Goal: Task Accomplishment & Management: Complete application form

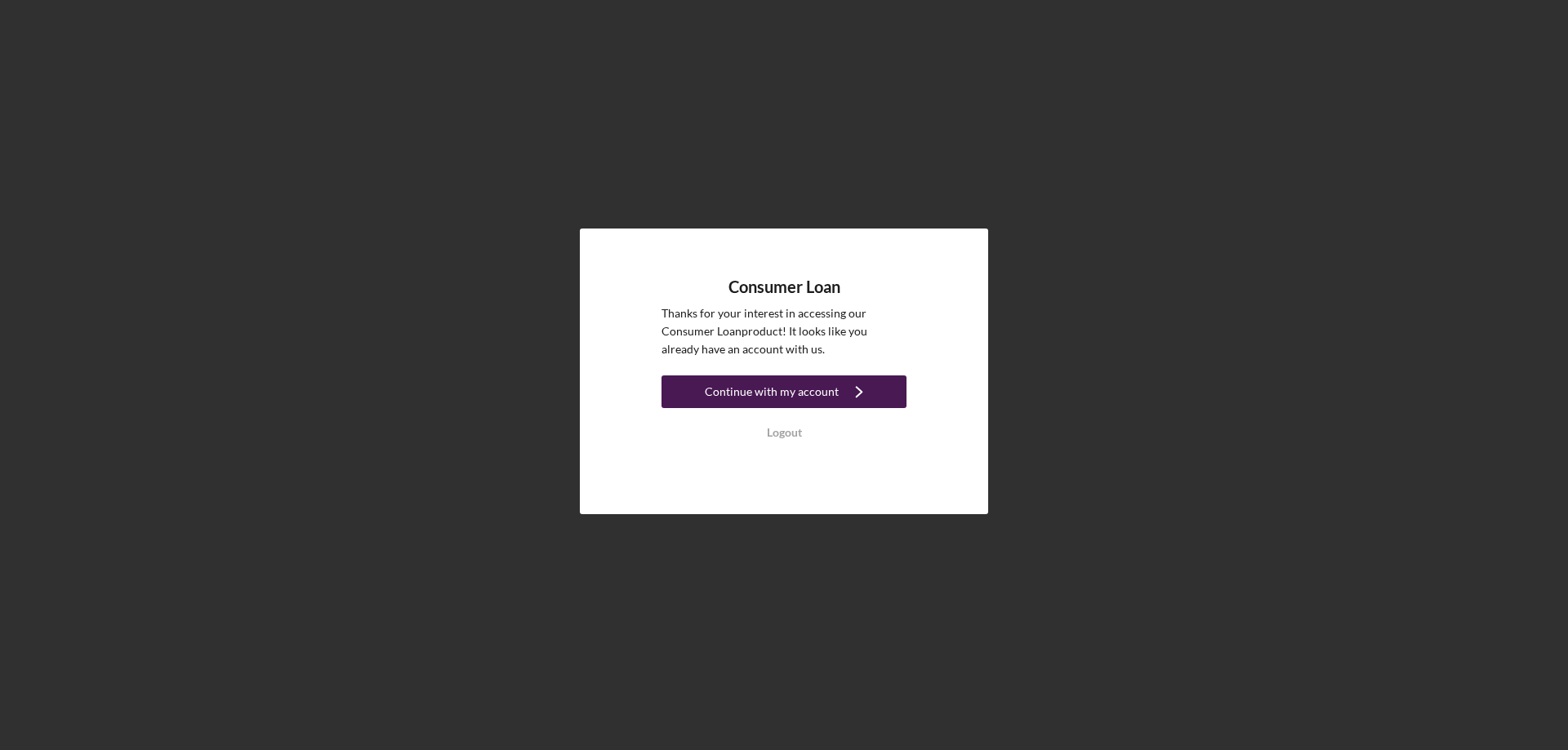
click at [707, 397] on button "Continue with my account Icon/Navigate" at bounding box center [784, 392] width 245 height 32
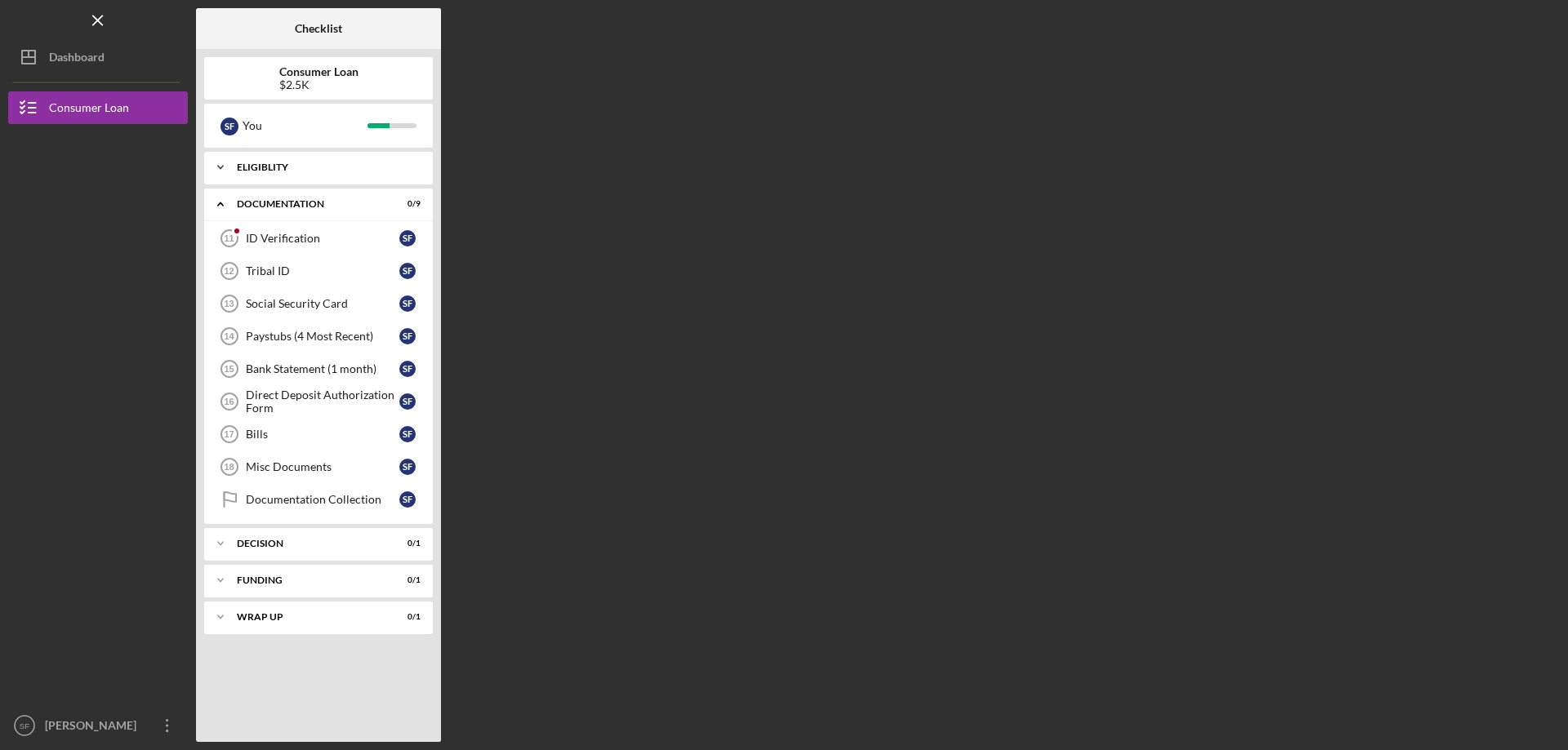
click at [233, 163] on icon "Icon/Expander" at bounding box center [220, 167] width 32 height 32
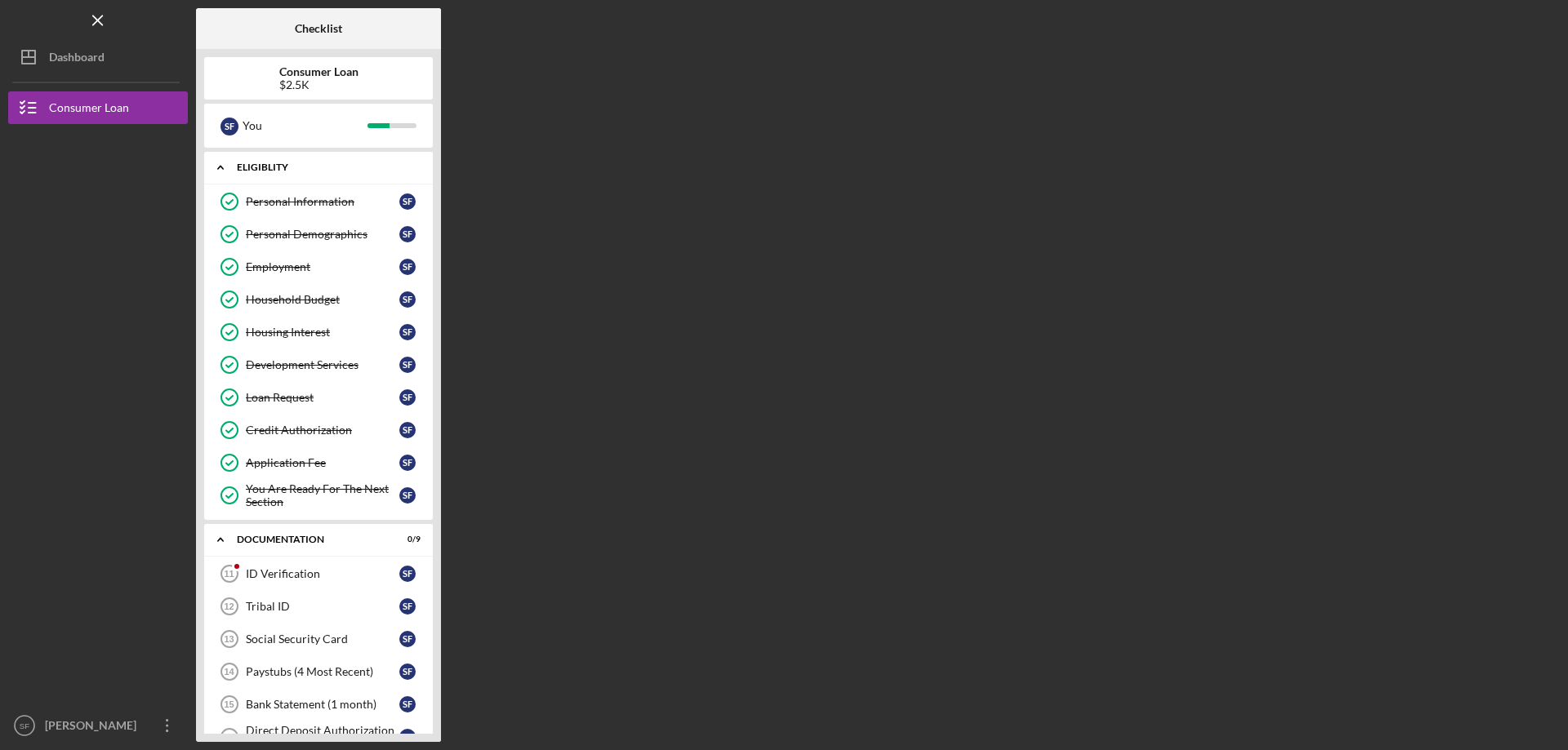
click at [233, 163] on icon "Icon/Expander" at bounding box center [220, 167] width 32 height 32
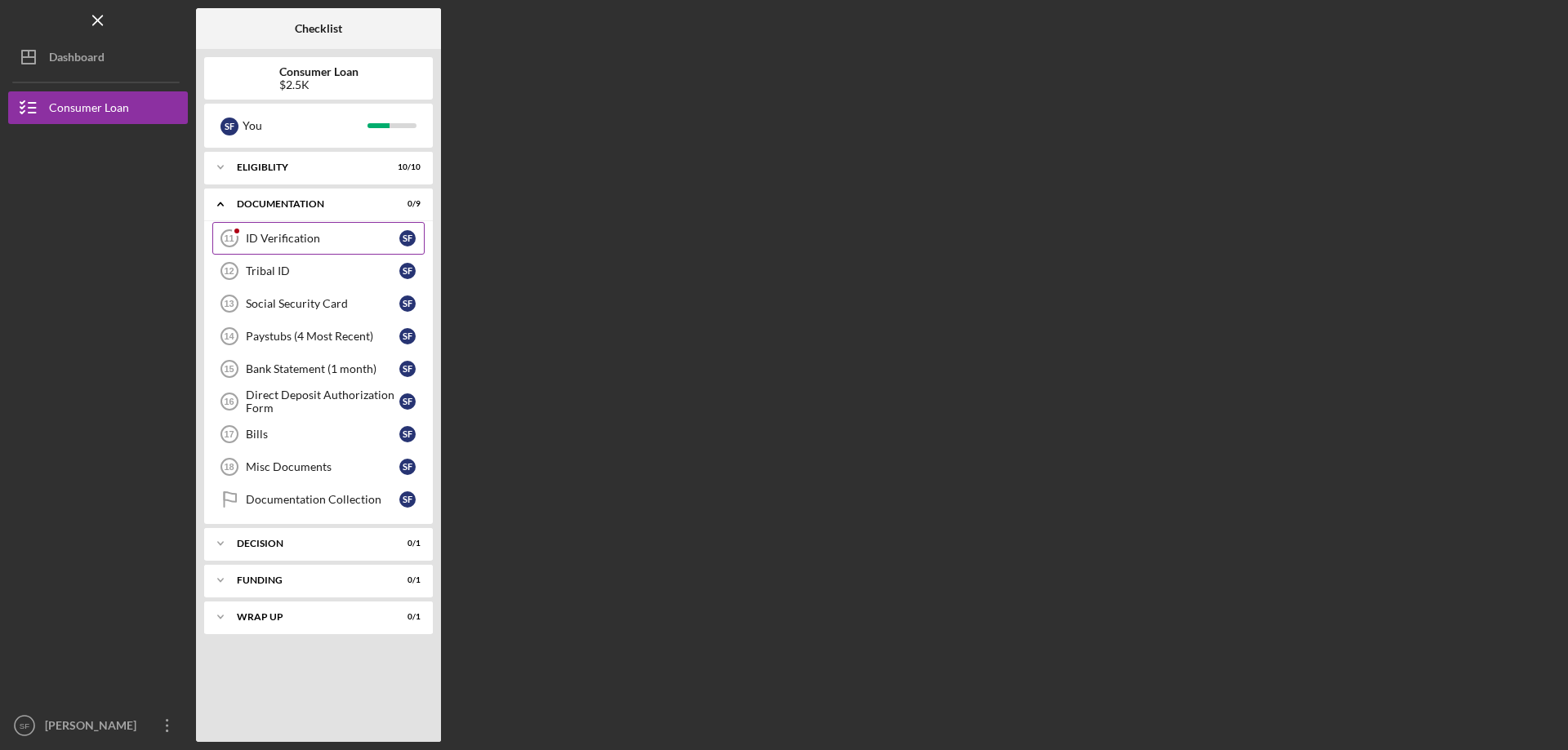
click at [311, 234] on div "ID Verification" at bounding box center [322, 238] width 154 height 13
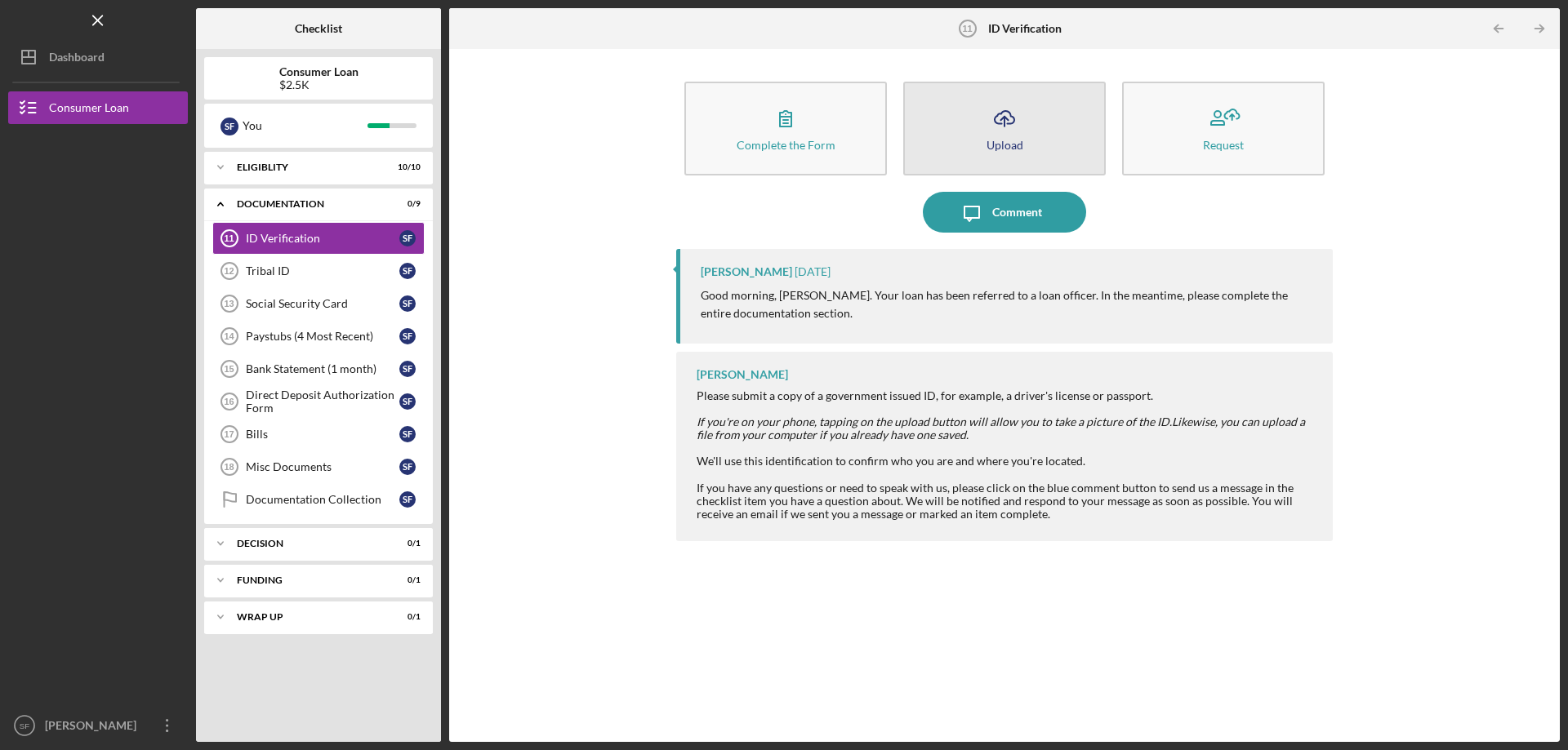
click at [980, 114] on button "Icon/Upload Upload" at bounding box center [1004, 129] width 202 height 94
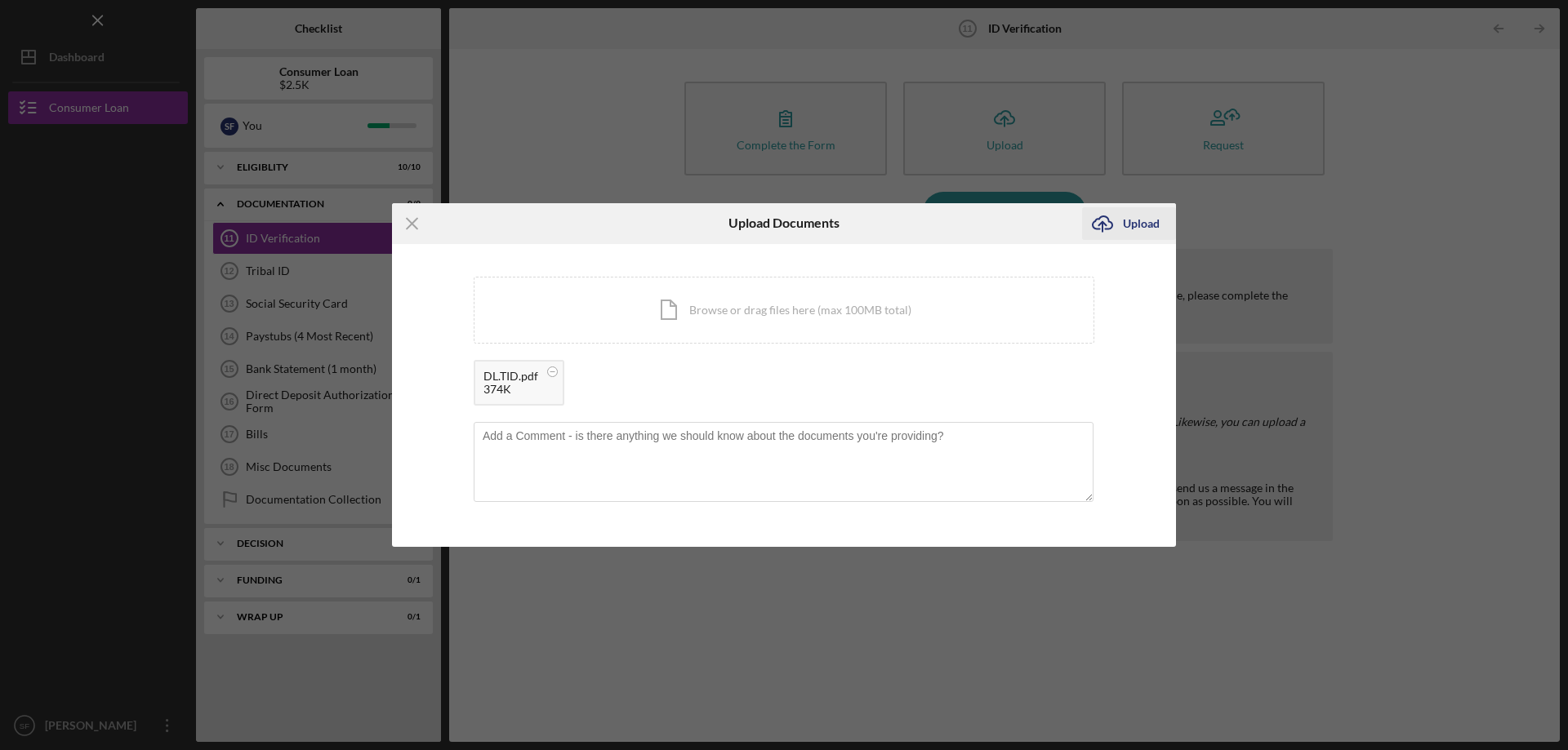
click at [1143, 225] on div "Upload" at bounding box center [1141, 224] width 37 height 32
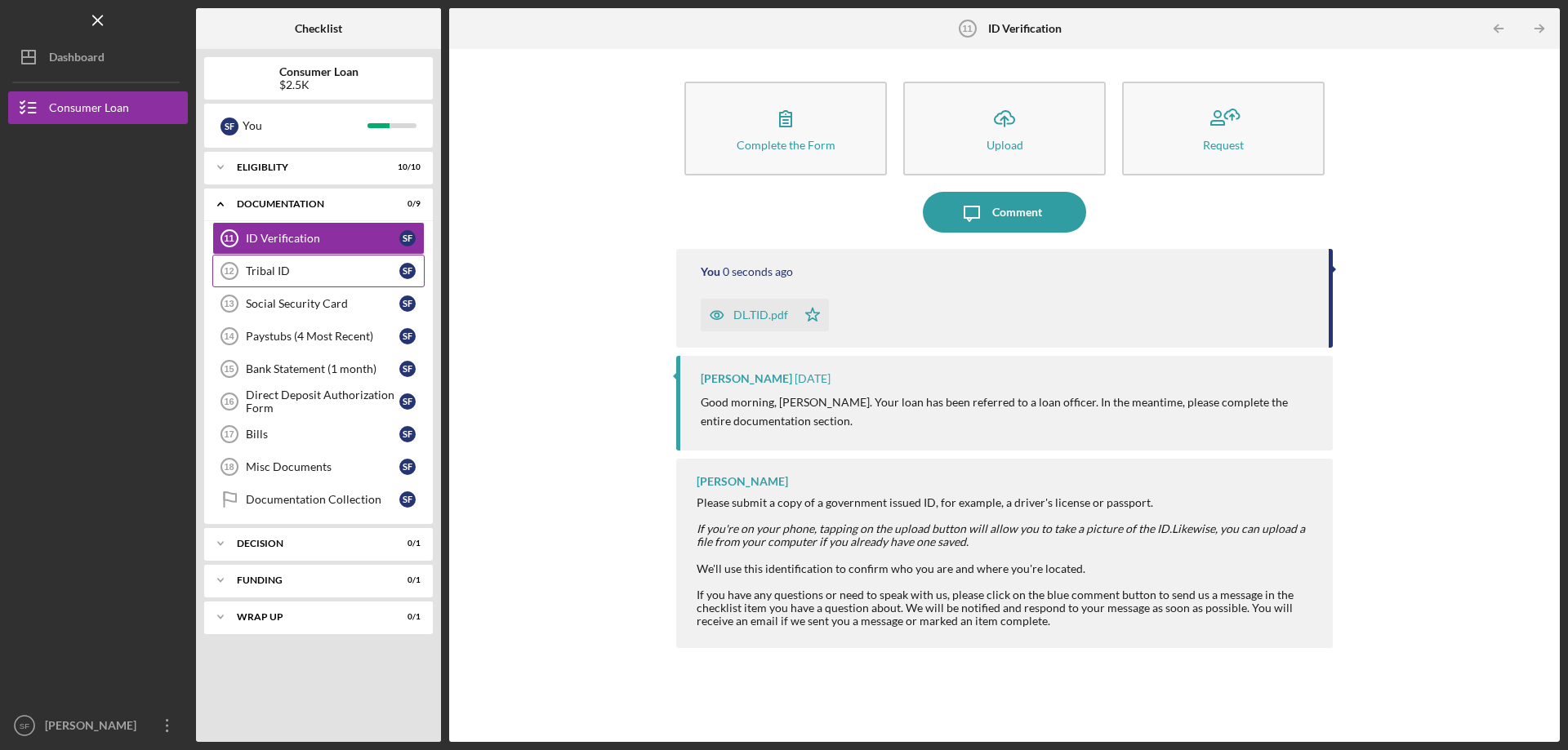
click at [309, 274] on div "Tribal ID" at bounding box center [322, 271] width 154 height 13
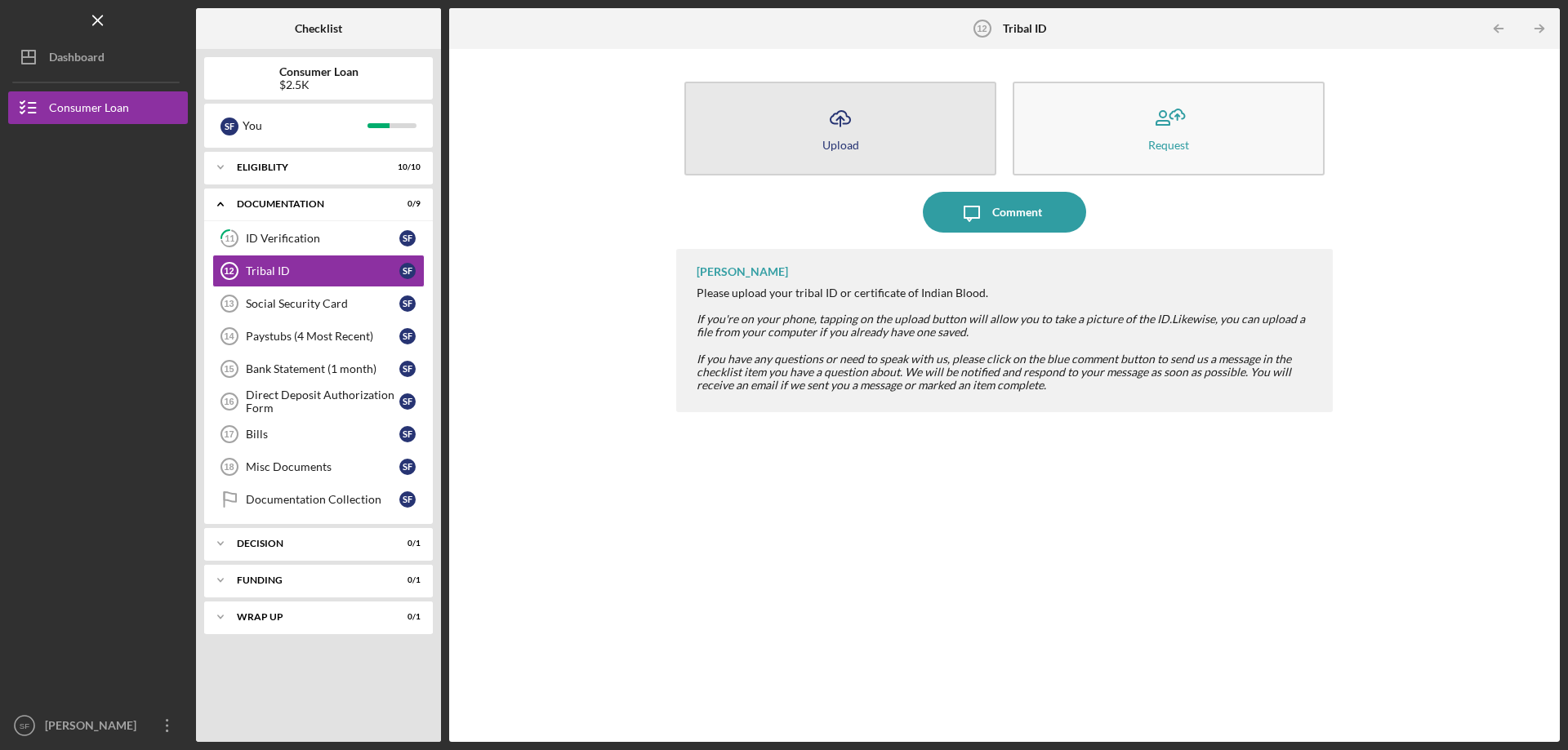
click at [866, 145] on button "Icon/Upload Upload" at bounding box center [840, 129] width 312 height 94
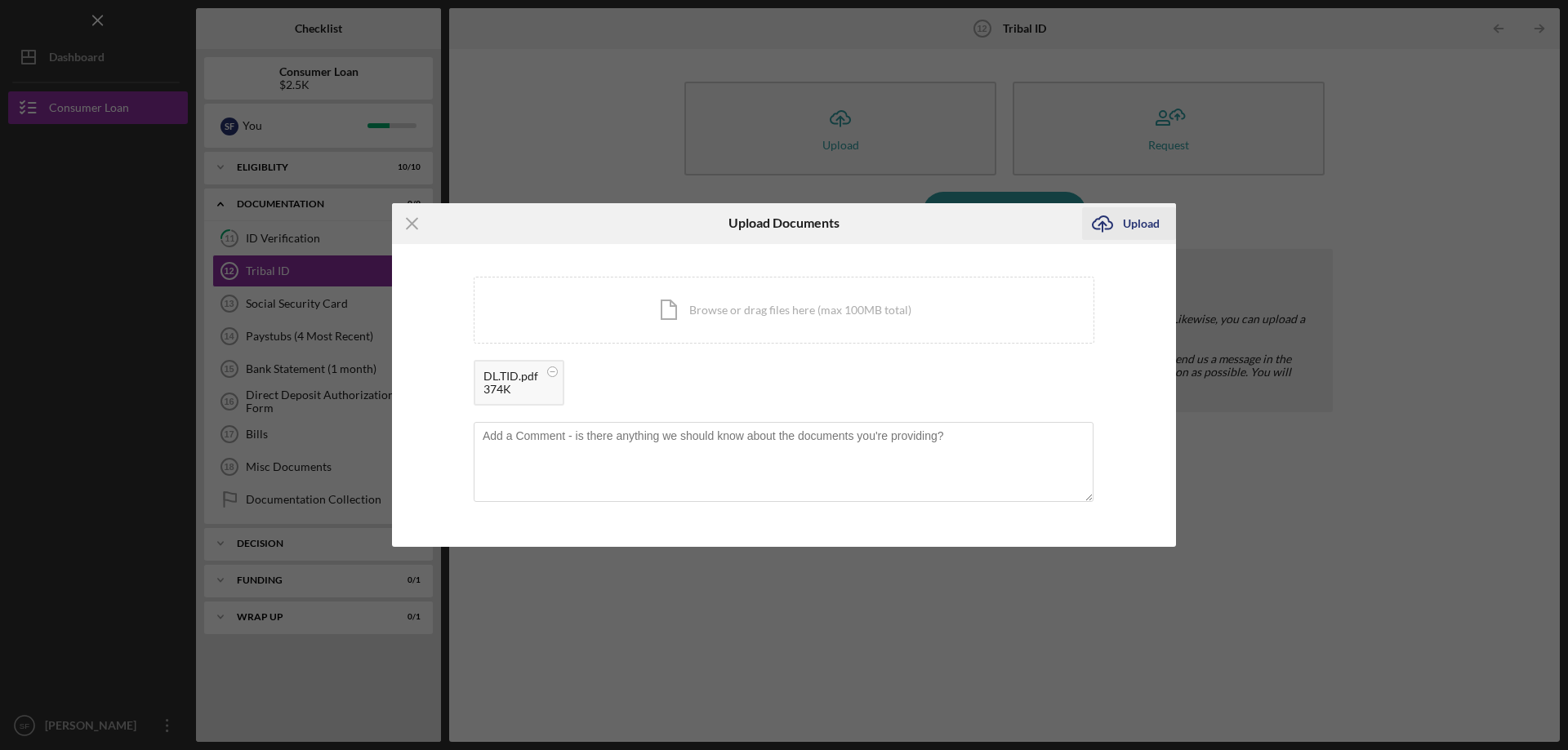
click at [1121, 231] on icon "Icon/Upload" at bounding box center [1102, 223] width 40 height 40
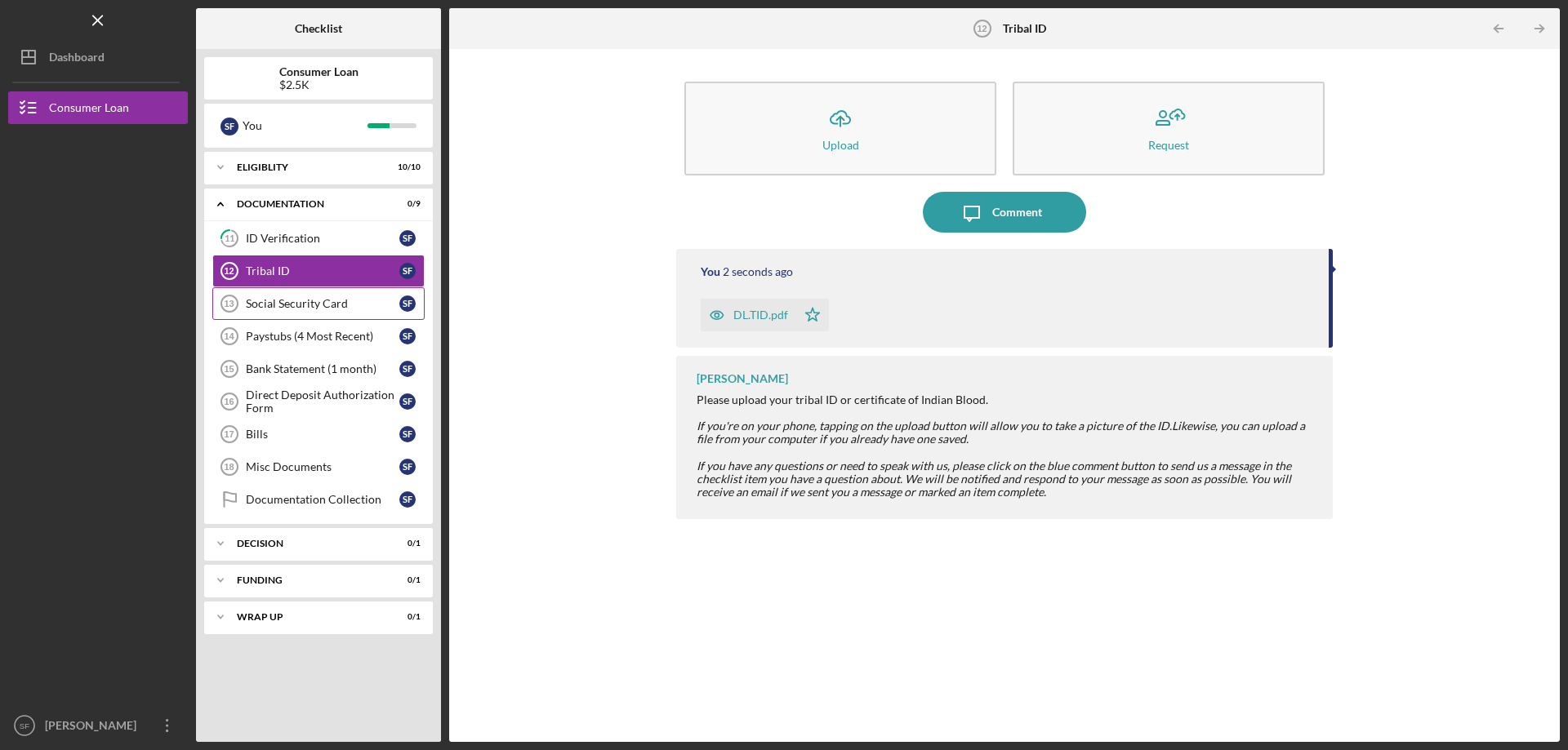
click at [296, 311] on link "Social Security Card 13 Social Security Card S F" at bounding box center [318, 304] width 212 height 32
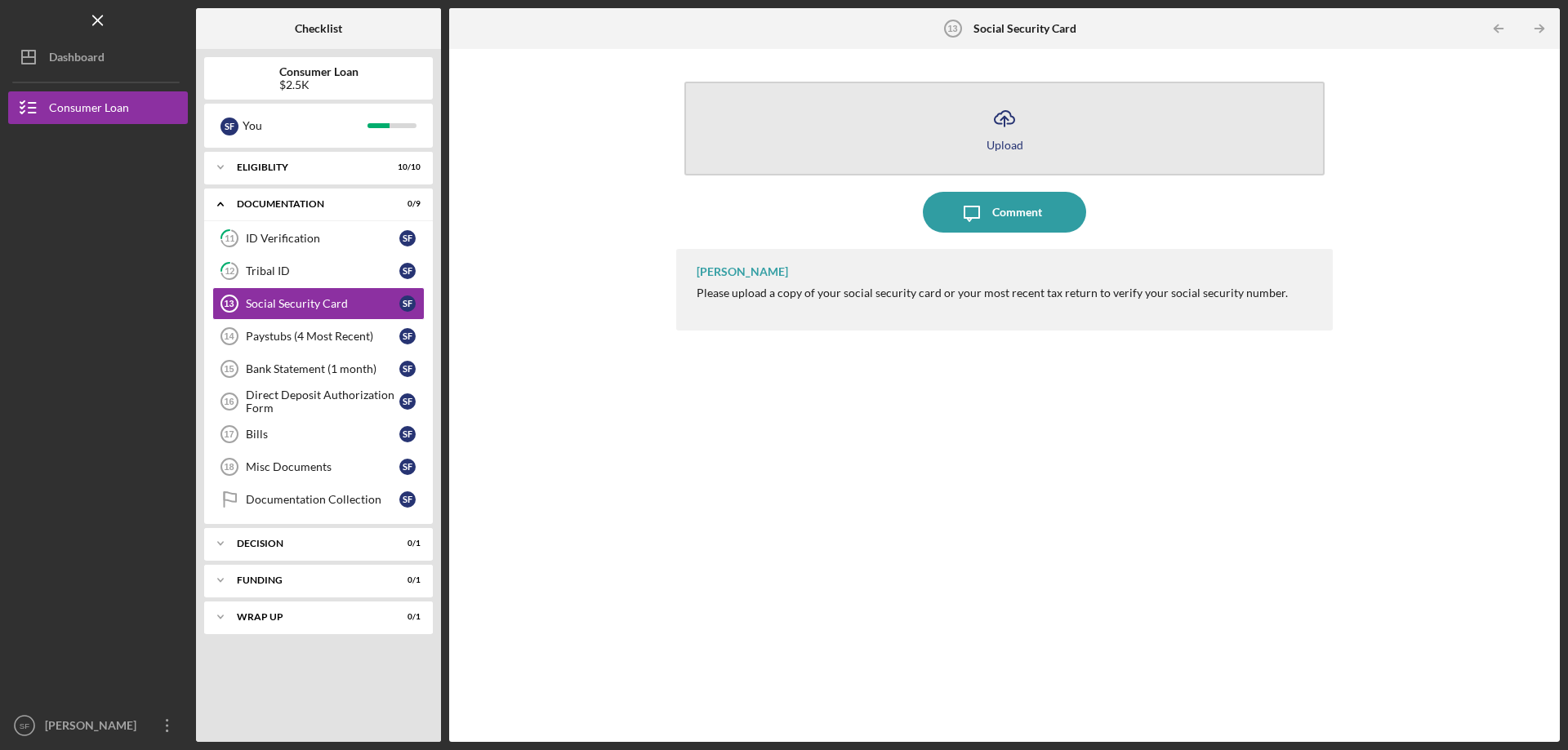
click at [932, 96] on button "Icon/Upload Upload" at bounding box center [1005, 129] width 641 height 94
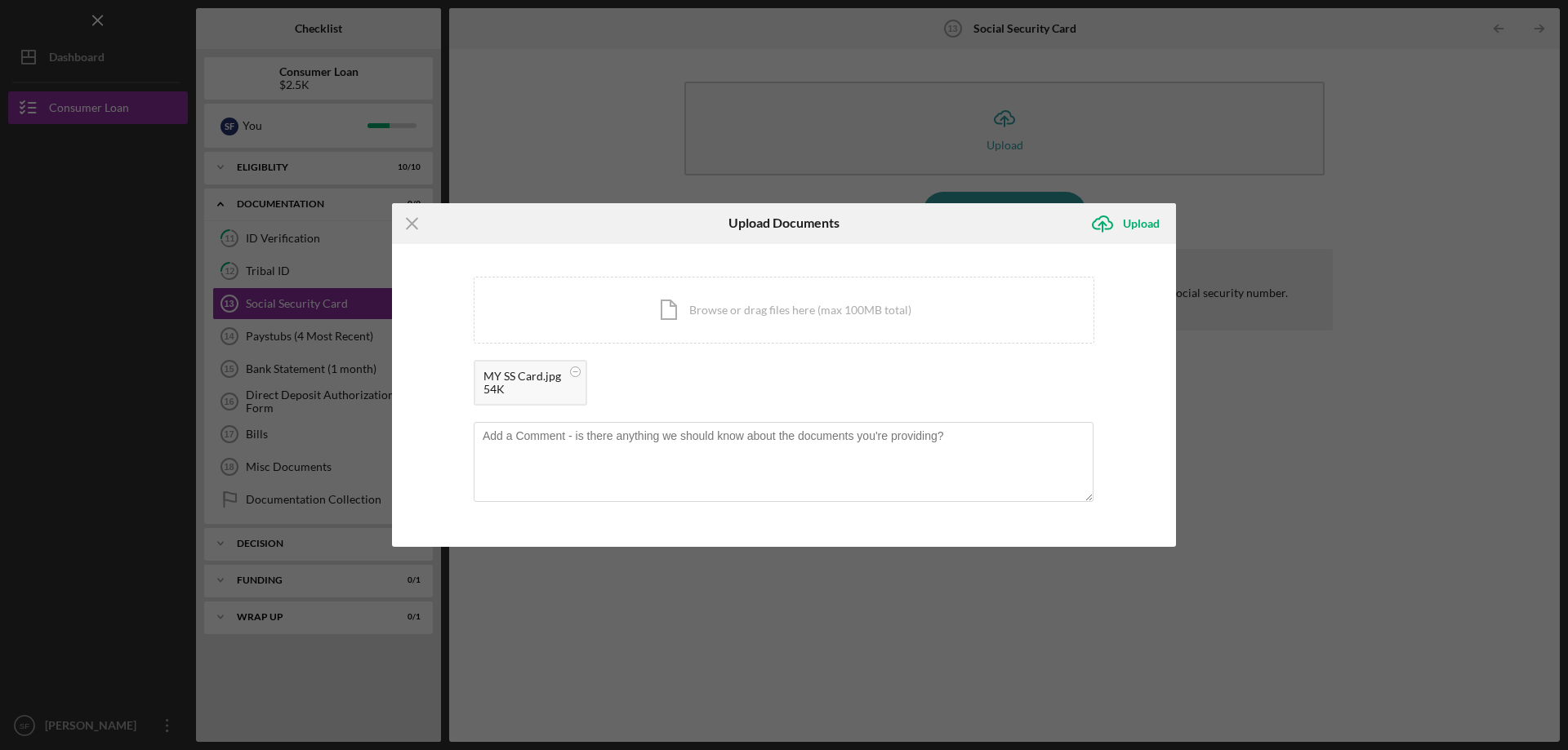
click at [1117, 205] on div "Icon/Upload Upload" at bounding box center [1129, 223] width 94 height 40
click at [1132, 222] on div "Upload" at bounding box center [1141, 224] width 37 height 32
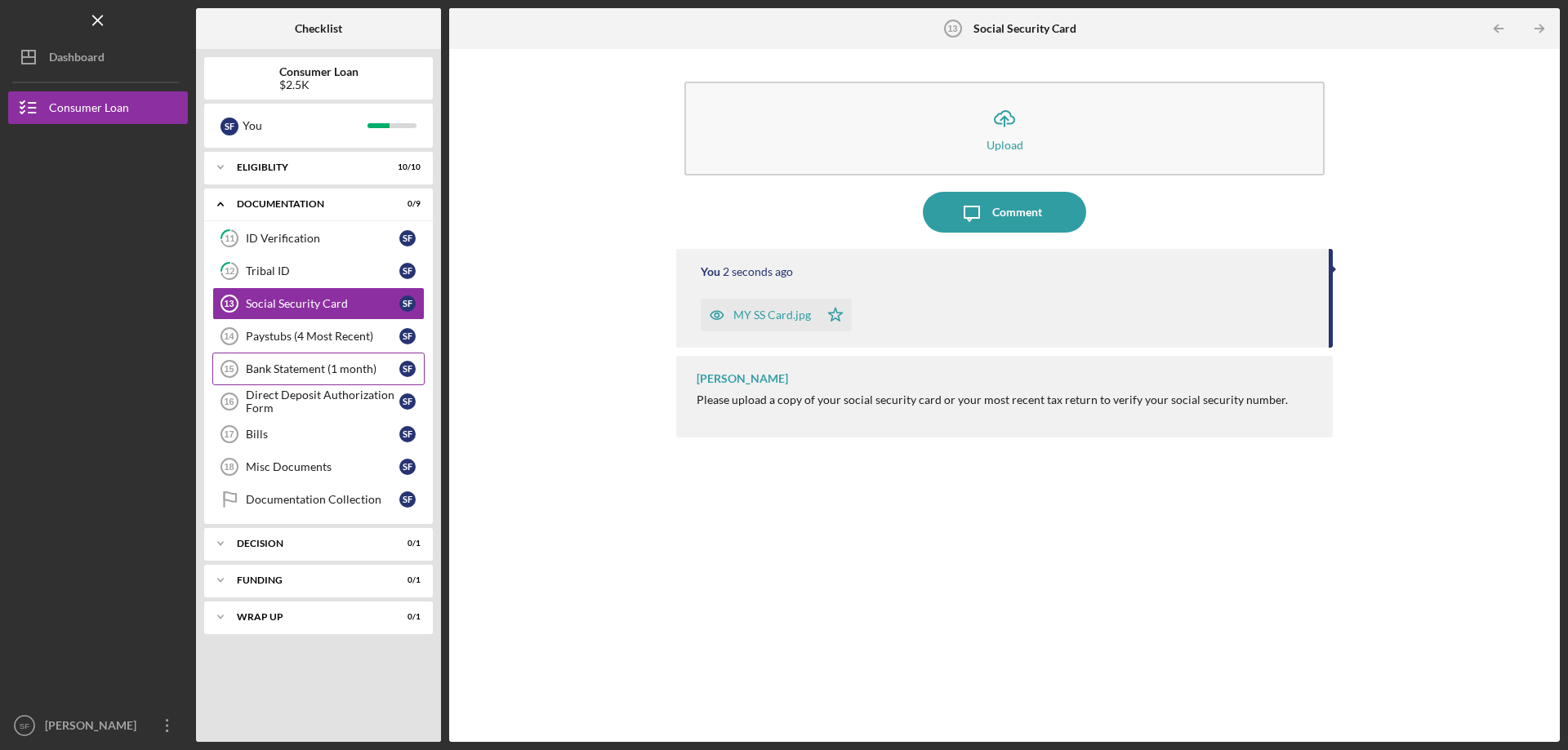
click at [285, 369] on div "Bank Statement (1 month)" at bounding box center [322, 369] width 154 height 13
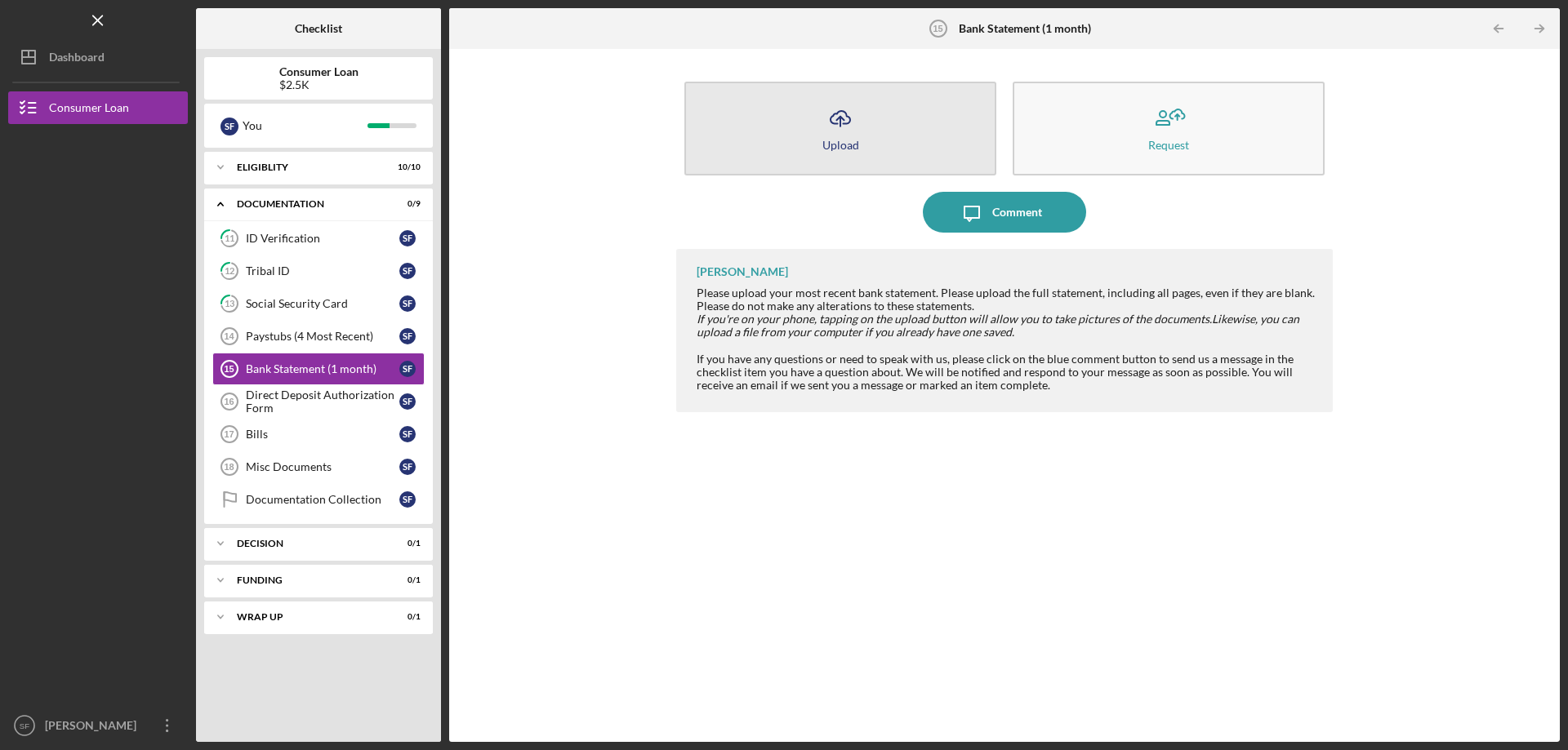
click at [820, 128] on button "Icon/Upload Upload" at bounding box center [840, 129] width 312 height 94
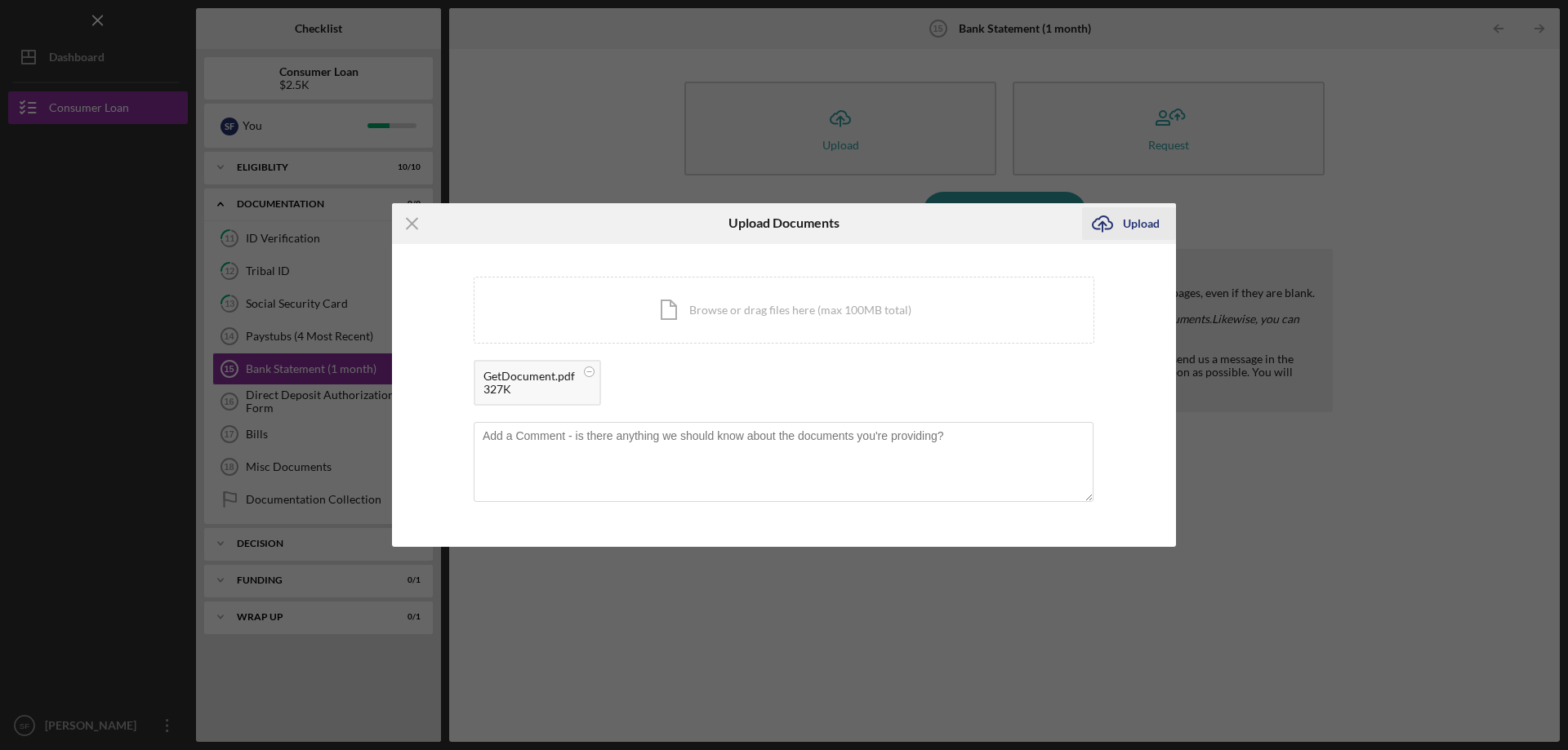
click at [1124, 224] on div "Upload" at bounding box center [1141, 224] width 37 height 32
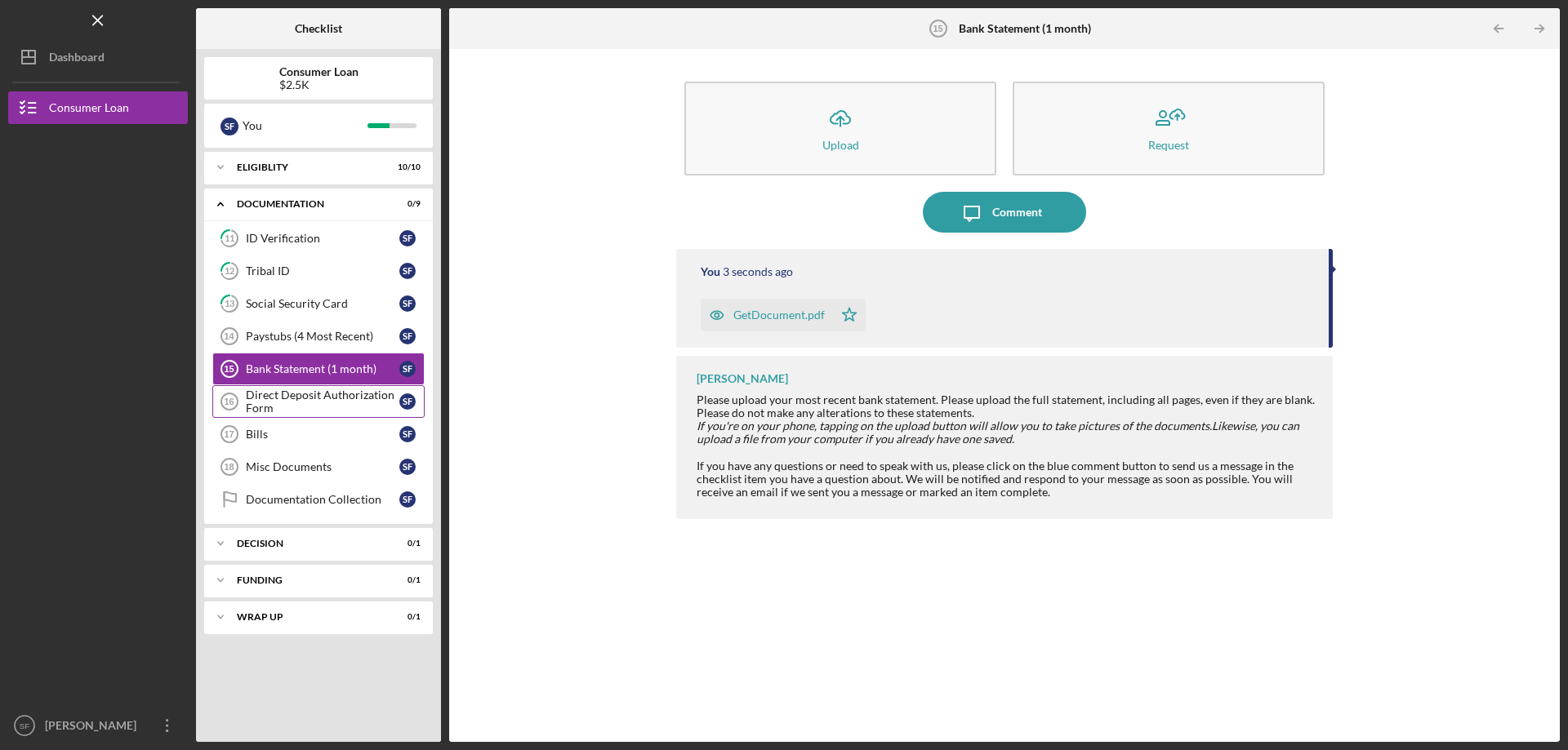
click at [310, 396] on div "Direct Deposit Authorization Form" at bounding box center [322, 401] width 154 height 26
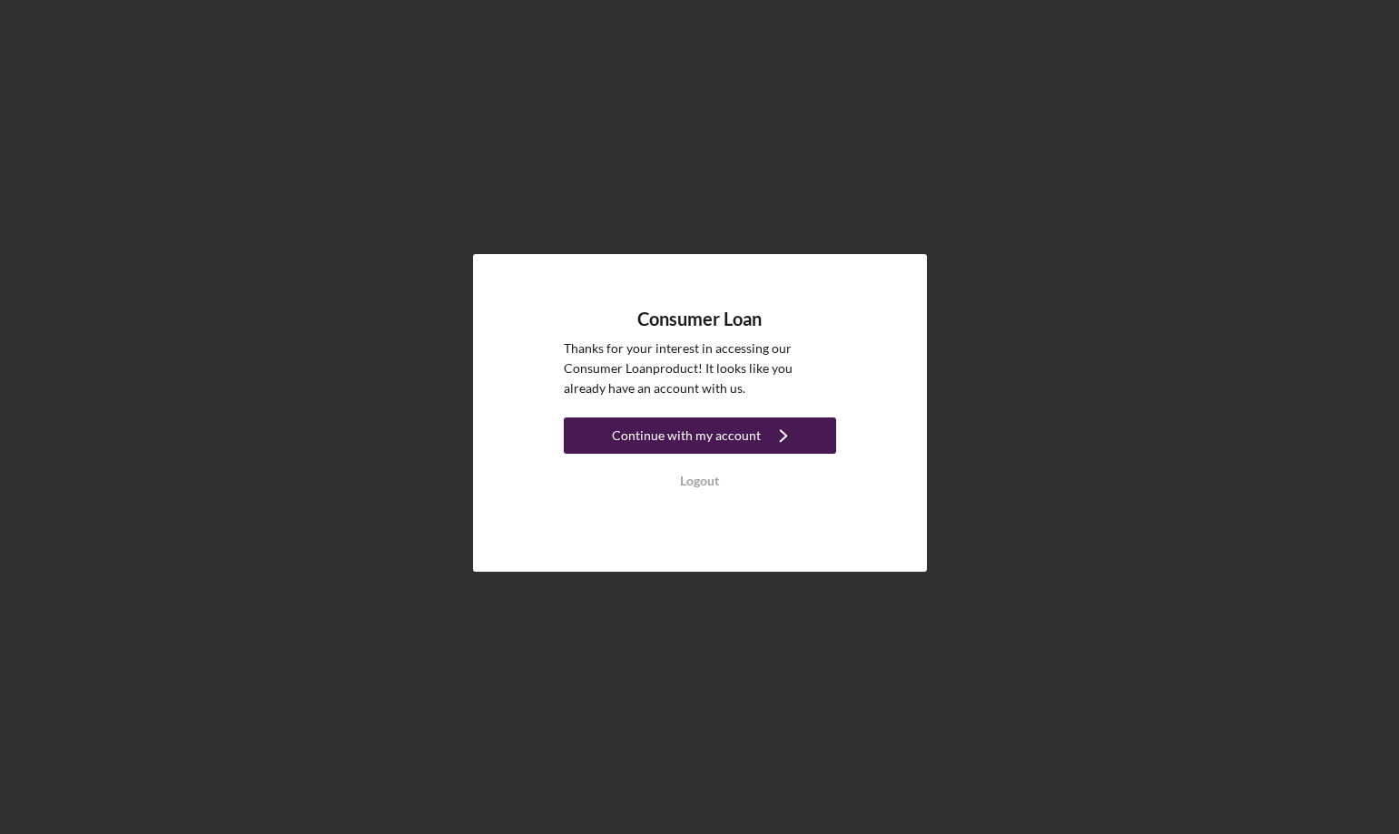
click at [680, 434] on div "Continue with my account" at bounding box center [686, 436] width 149 height 36
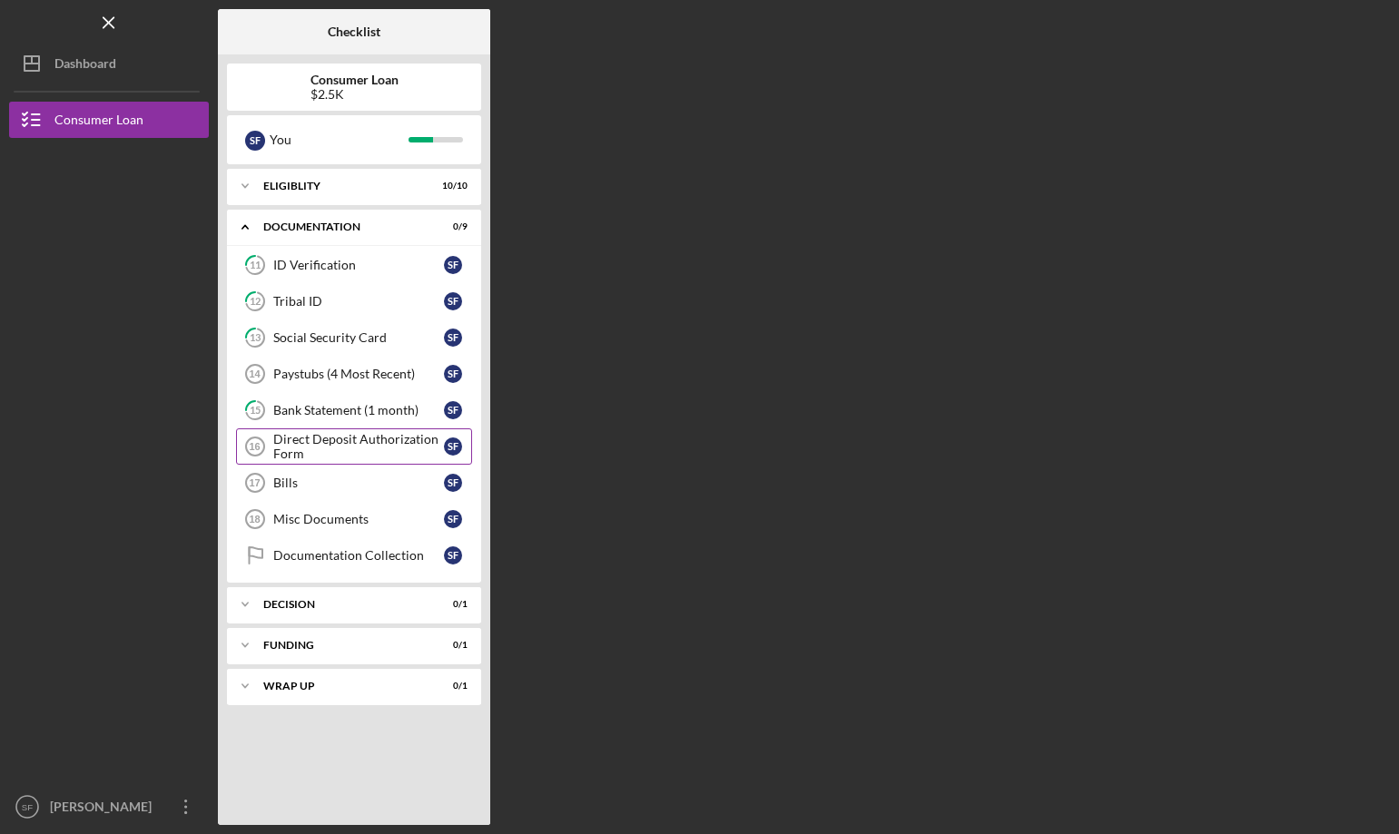
click at [375, 448] on div "Direct Deposit Authorization Form" at bounding box center [358, 446] width 171 height 29
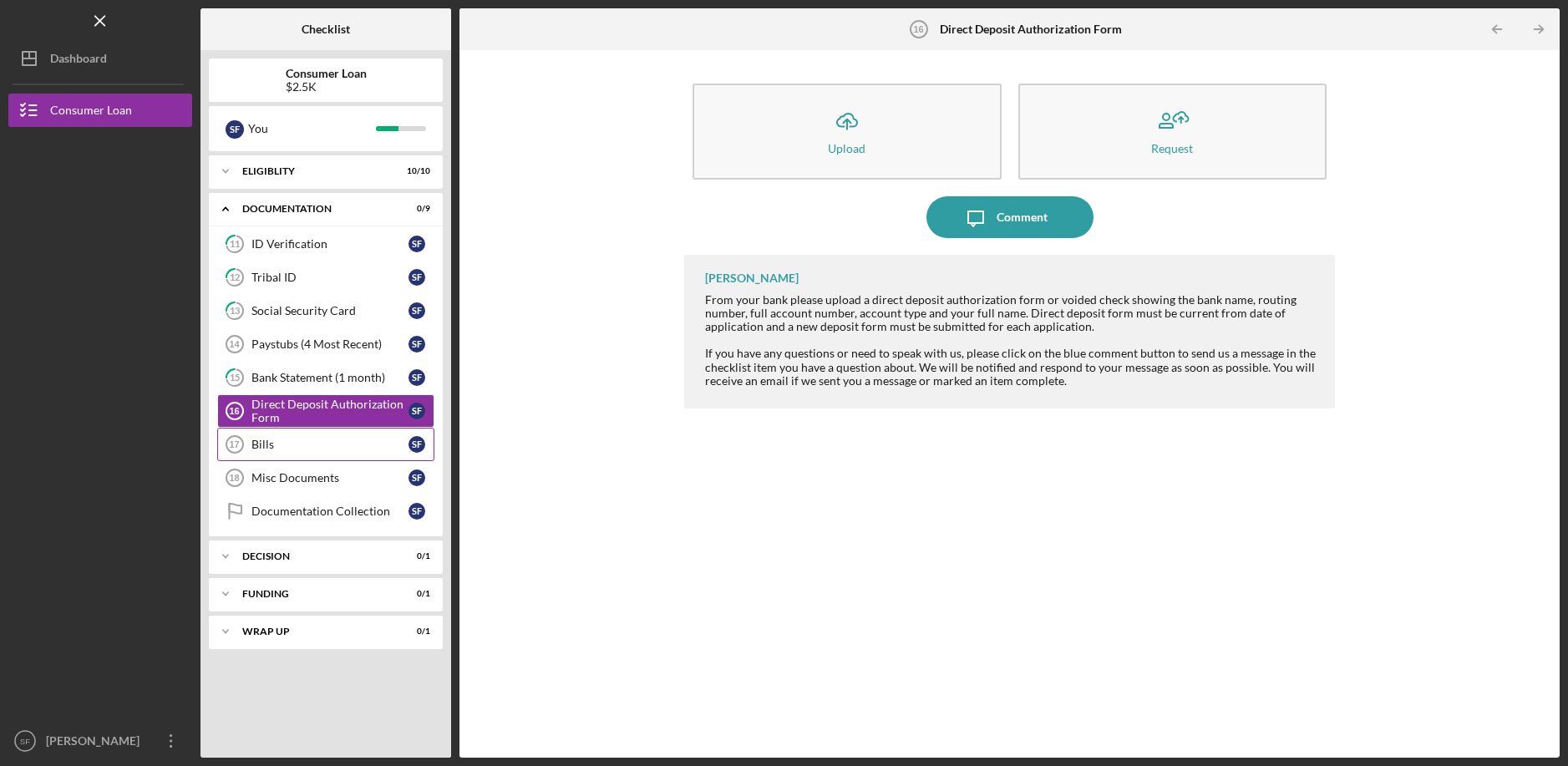
click at [280, 436] on link "Bills 17 Bills S F" at bounding box center [326, 445] width 217 height 33
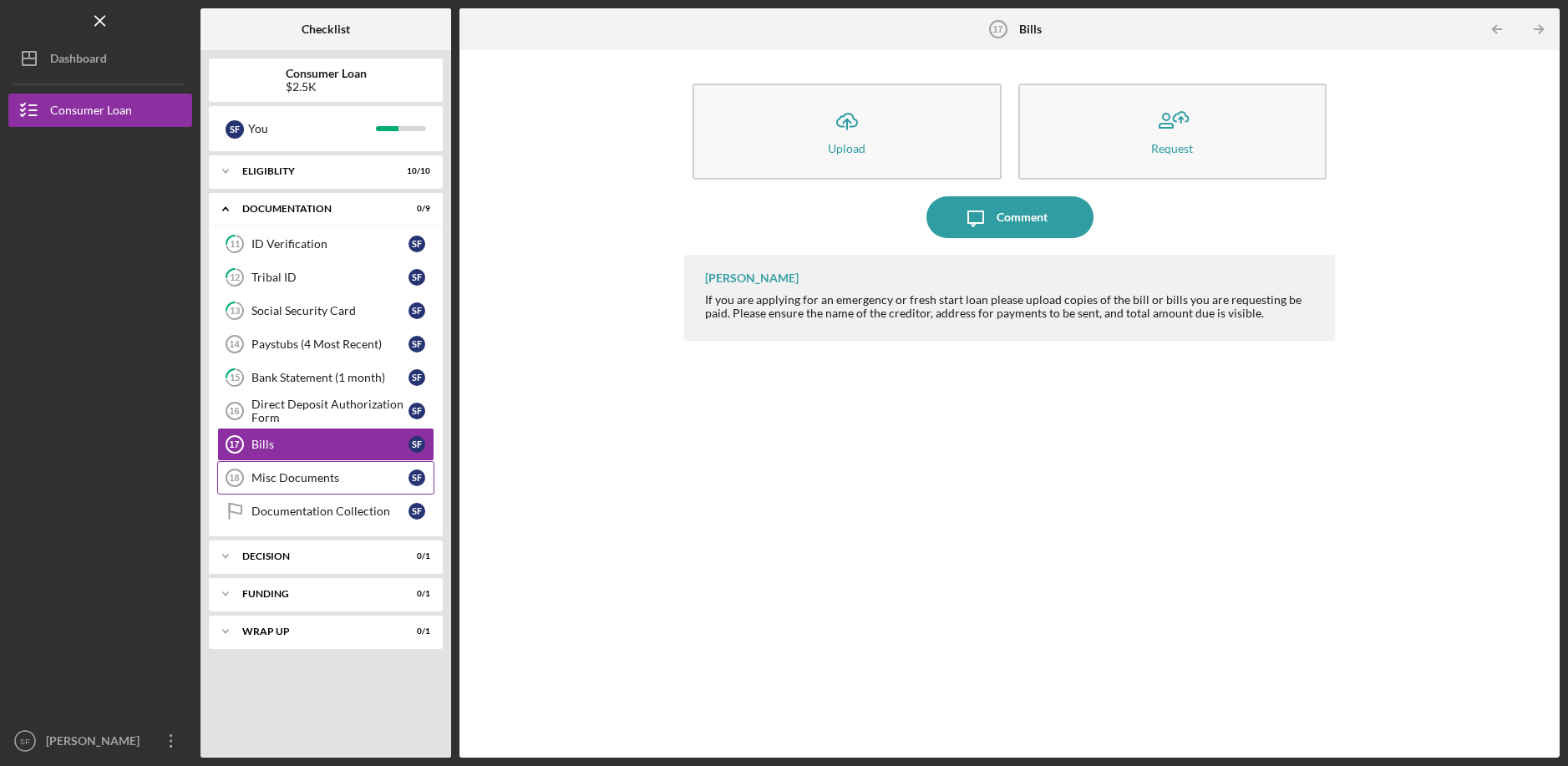
click at [286, 482] on div "Misc Documents" at bounding box center [329, 478] width 157 height 14
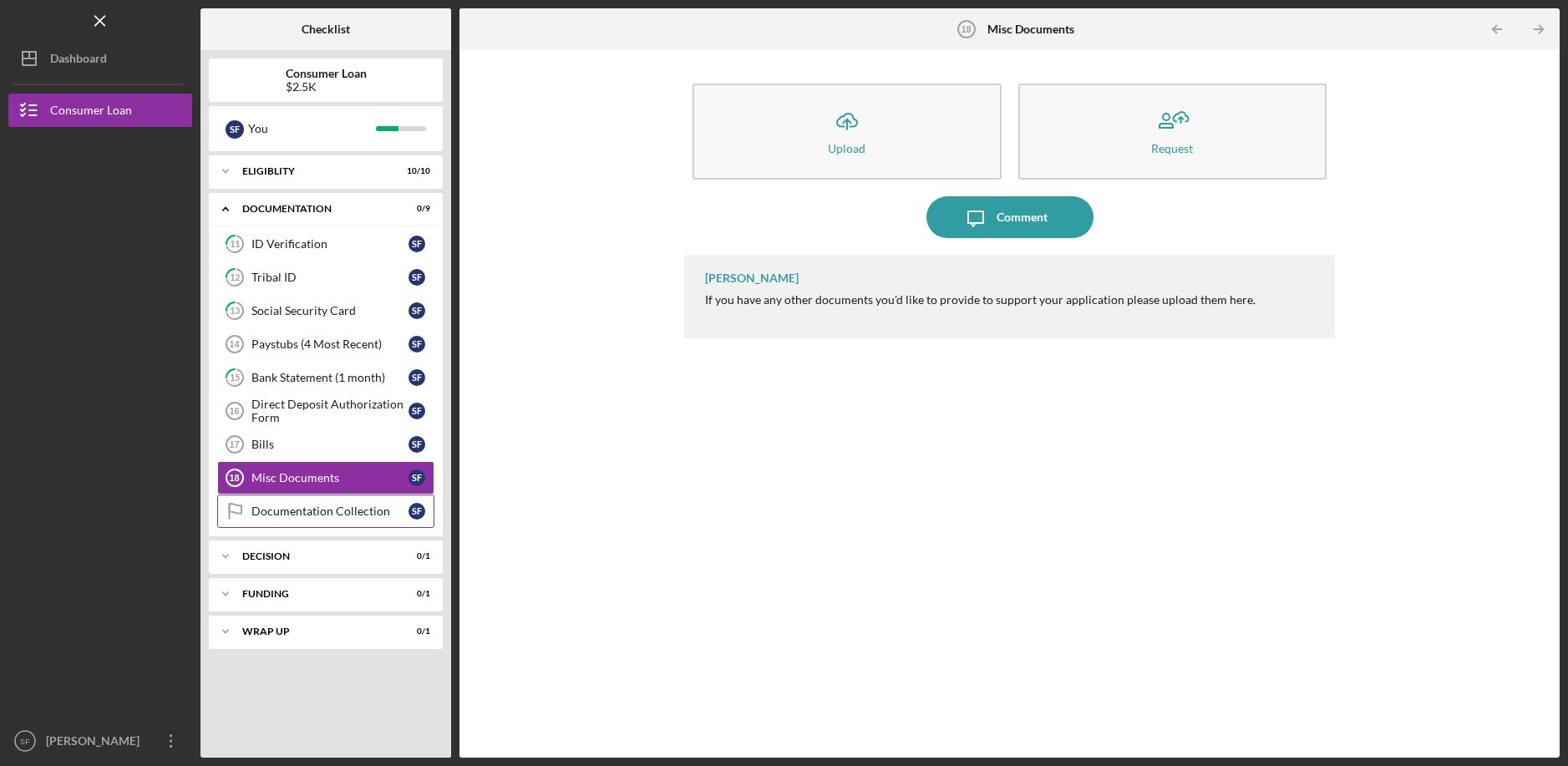
click at [286, 519] on link "Documentation Collection Documentation Collection S F" at bounding box center [326, 511] width 217 height 33
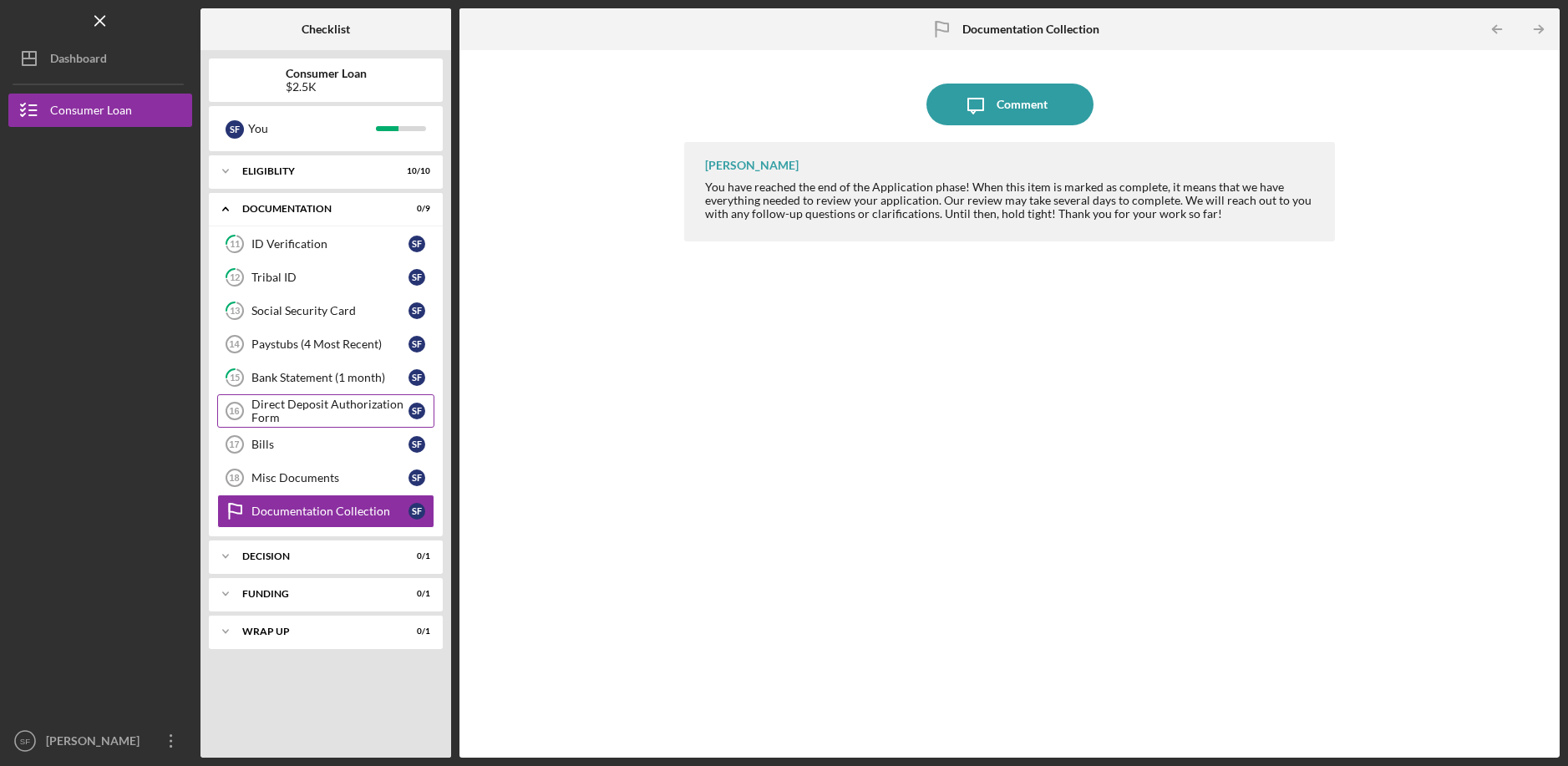
click at [326, 406] on div "Direct Deposit Authorization Form" at bounding box center [329, 411] width 157 height 27
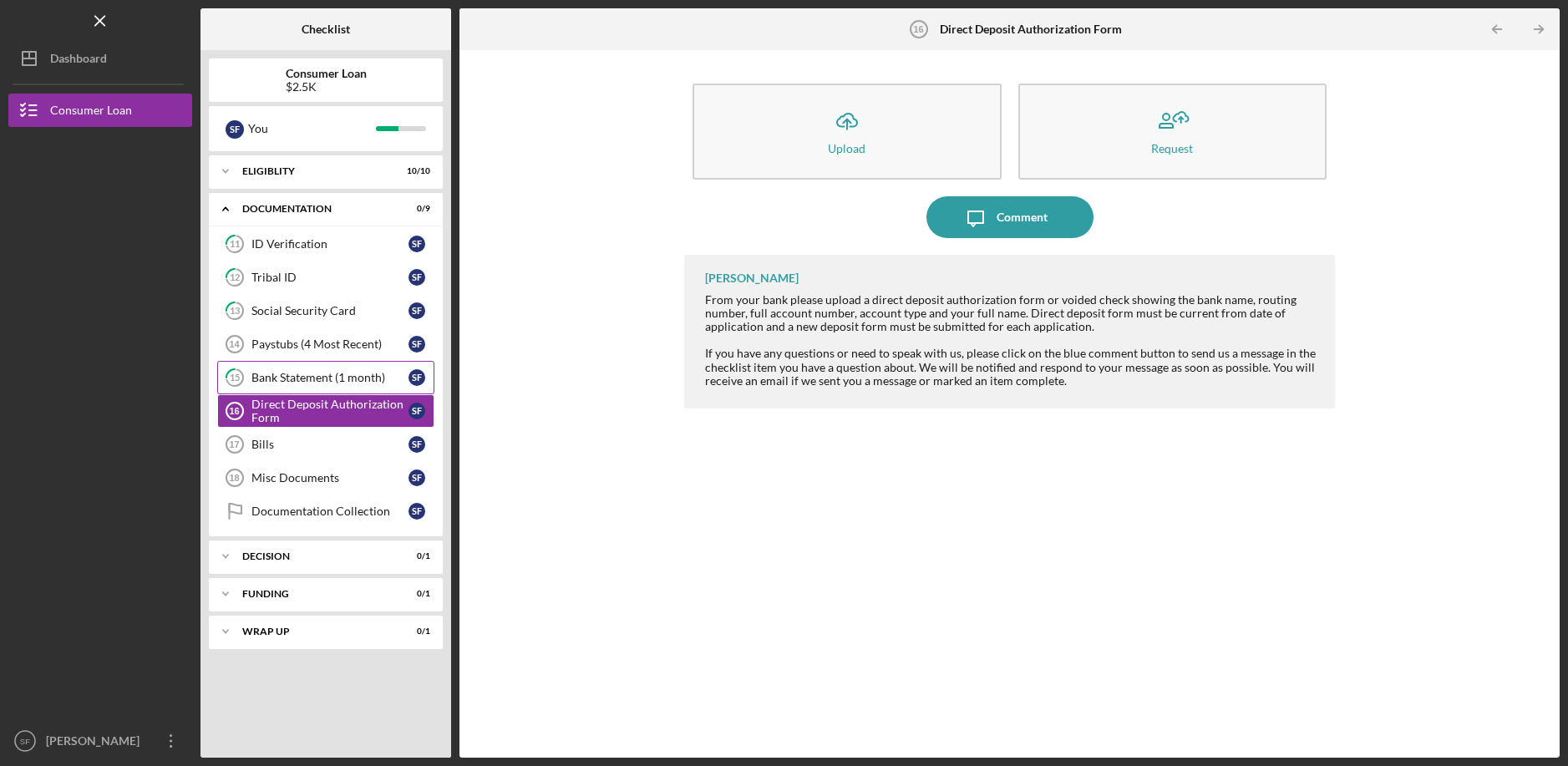
click at [326, 391] on link "15 Bank Statement (1 month) S F" at bounding box center [326, 377] width 217 height 33
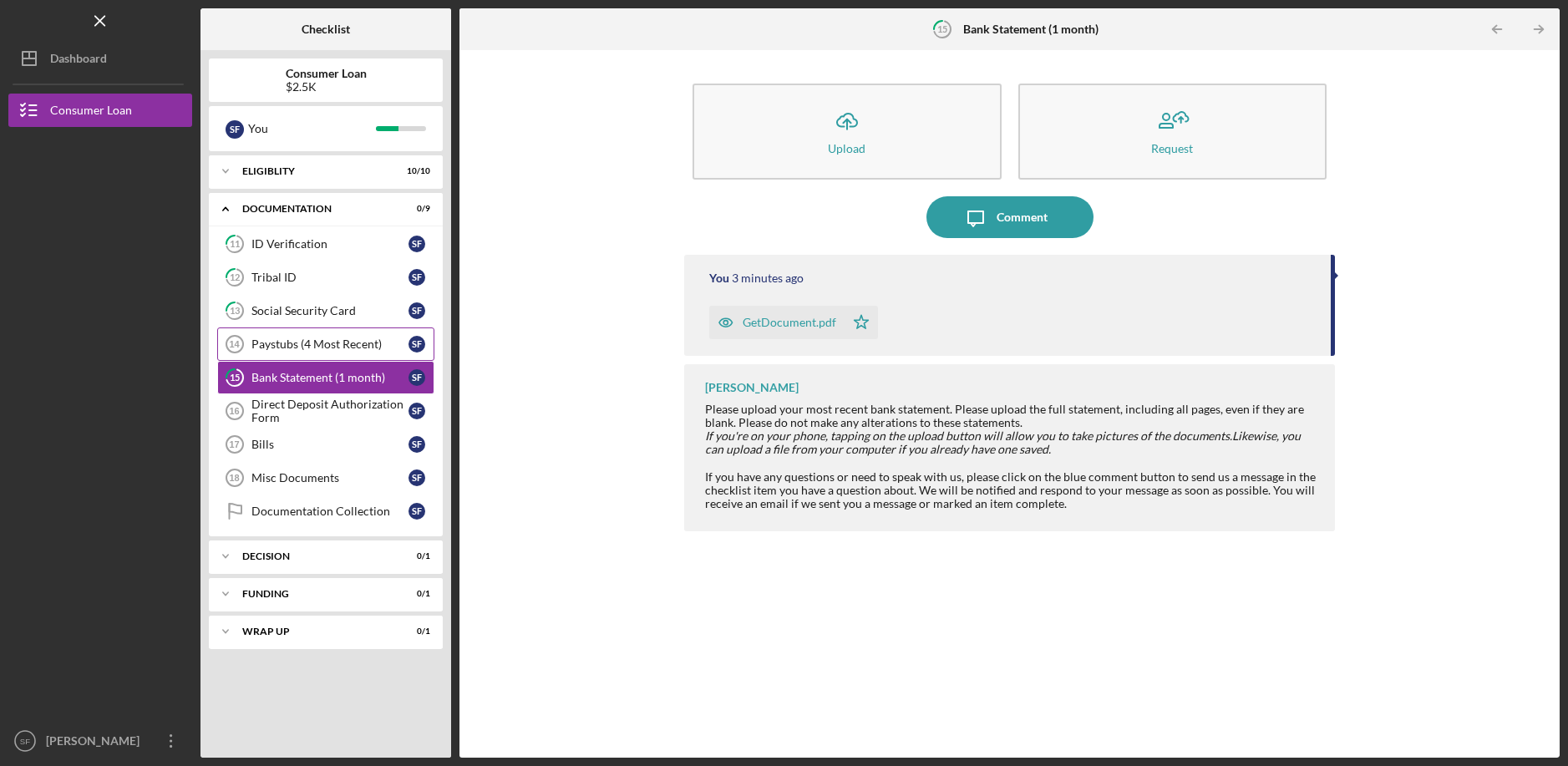
click at [328, 354] on link "Paystubs (4 Most Recent) 14 Paystubs (4 Most Recent) S F" at bounding box center [326, 344] width 217 height 33
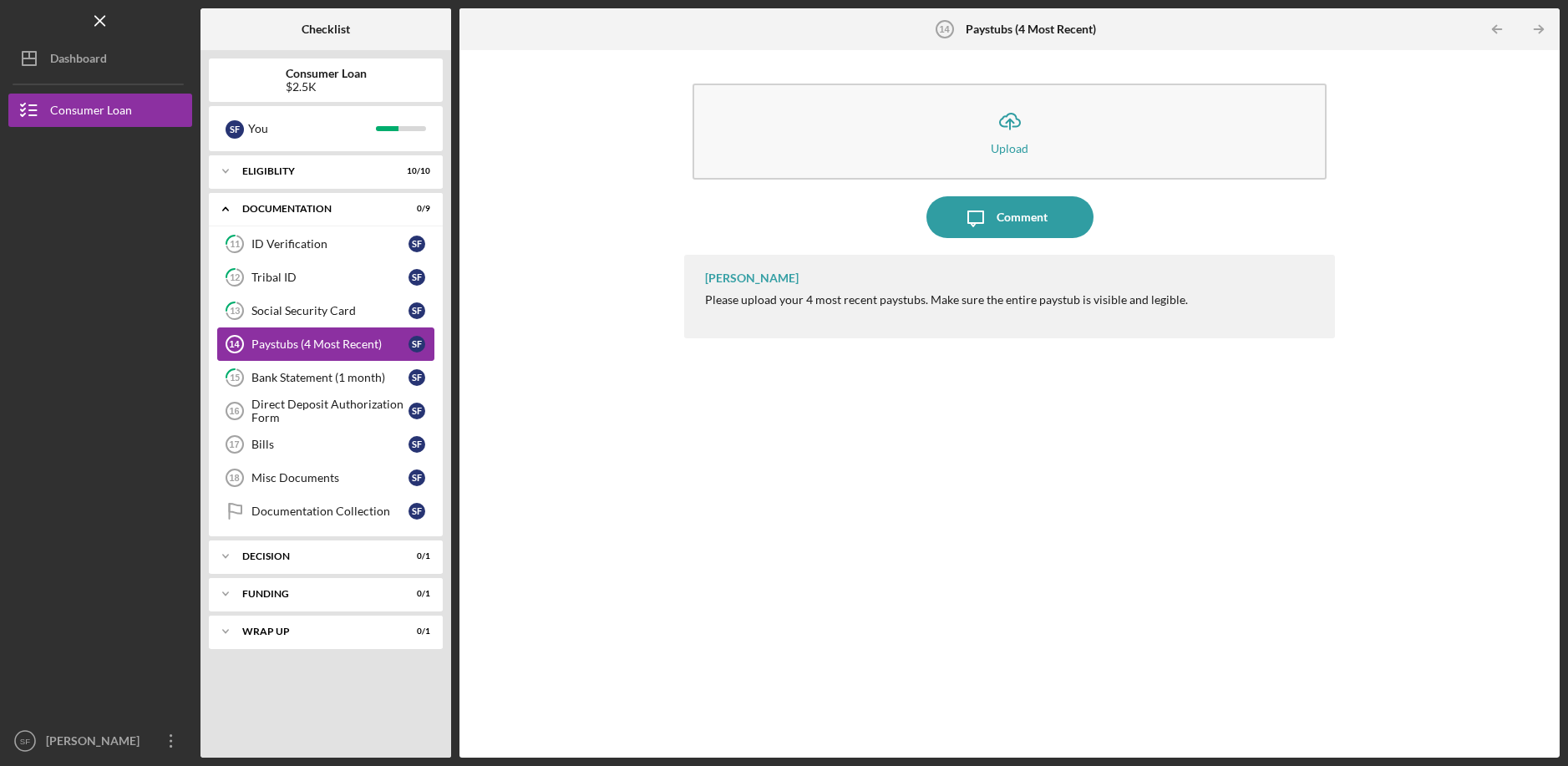
click at [294, 345] on div "Paystubs (4 Most Recent)" at bounding box center [329, 344] width 157 height 14
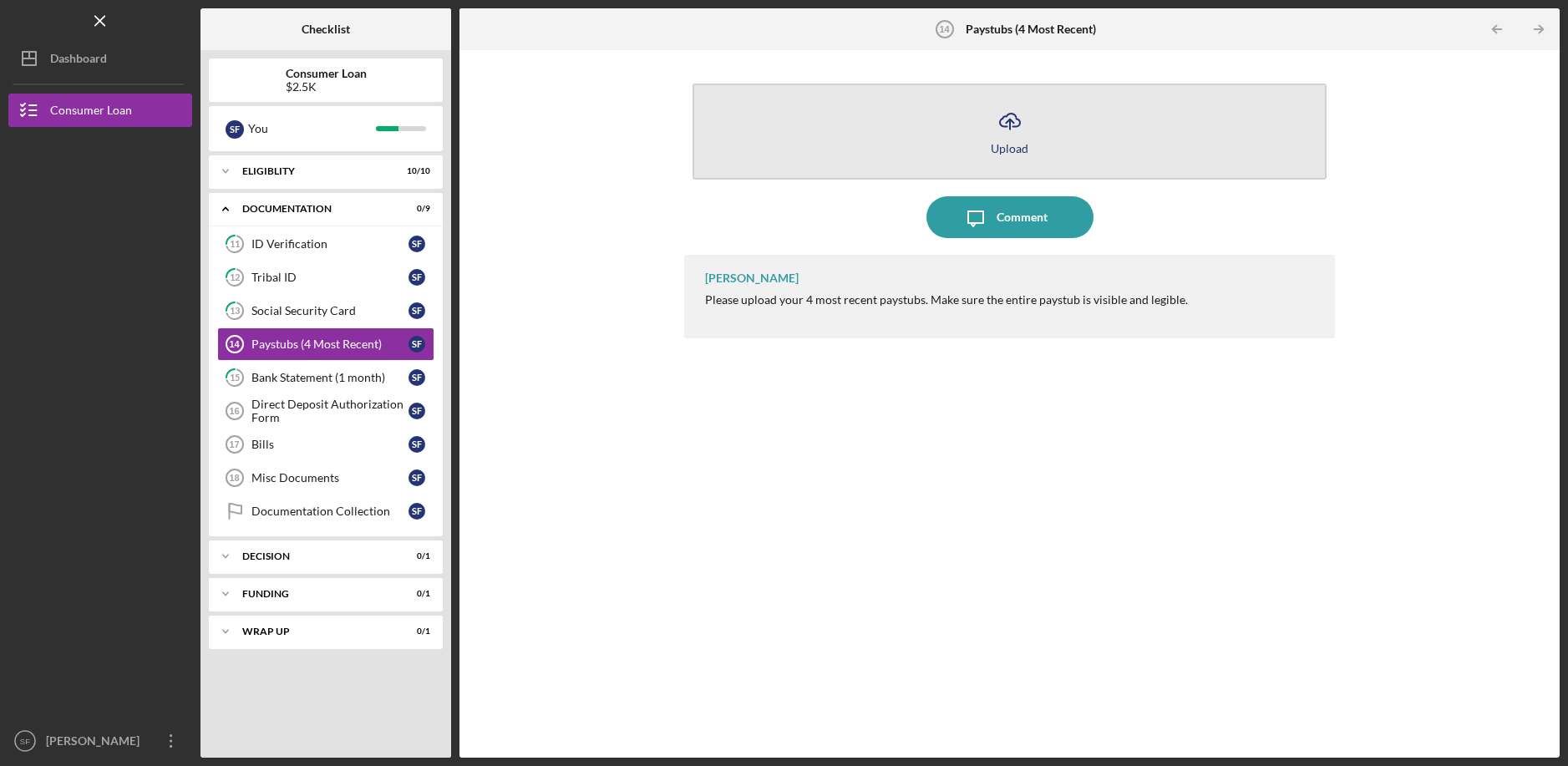
click at [751, 139] on button "Icon/Upload Upload" at bounding box center [1009, 132] width 633 height 96
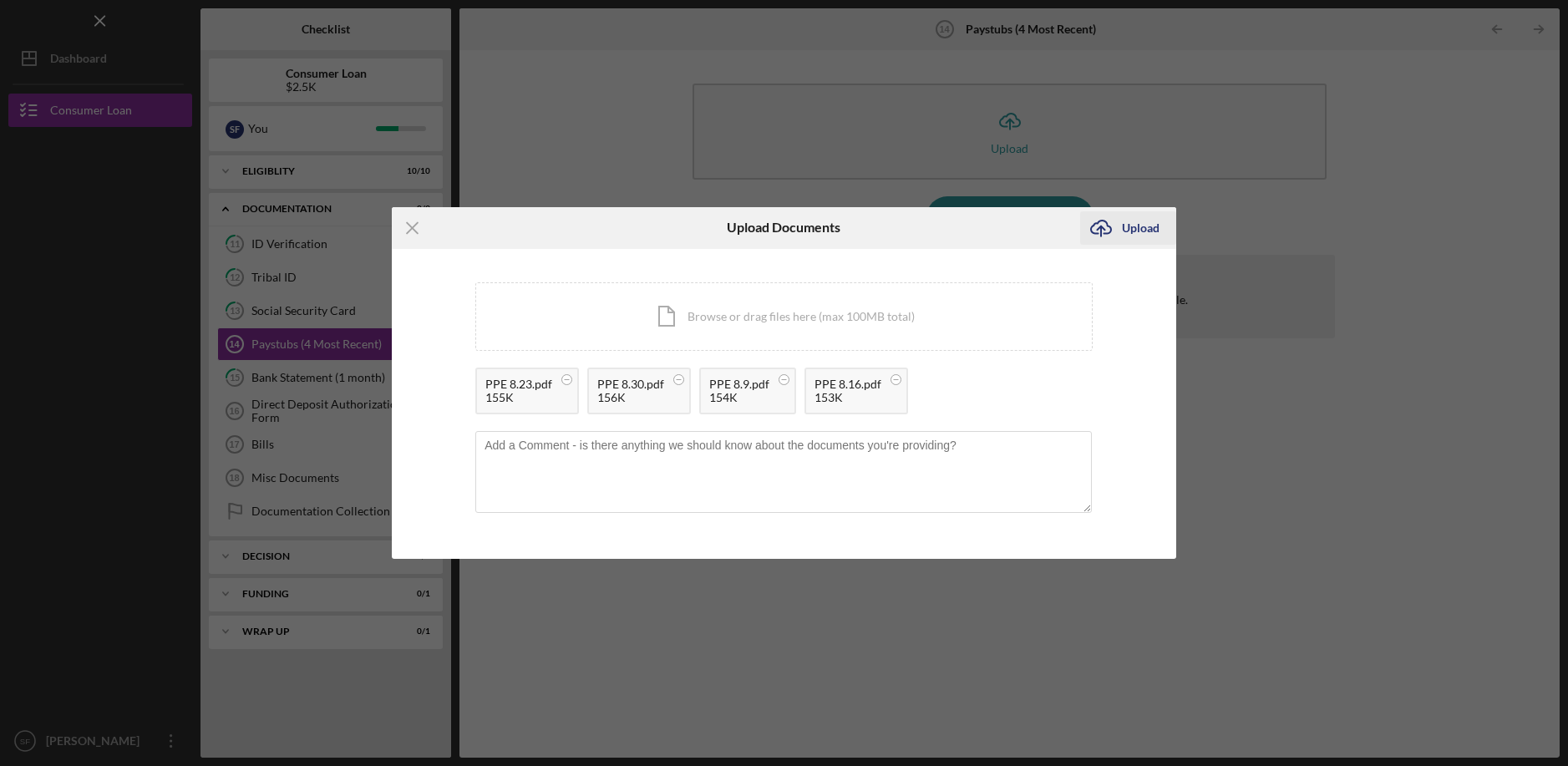
click at [1149, 232] on div "Upload" at bounding box center [1140, 228] width 38 height 33
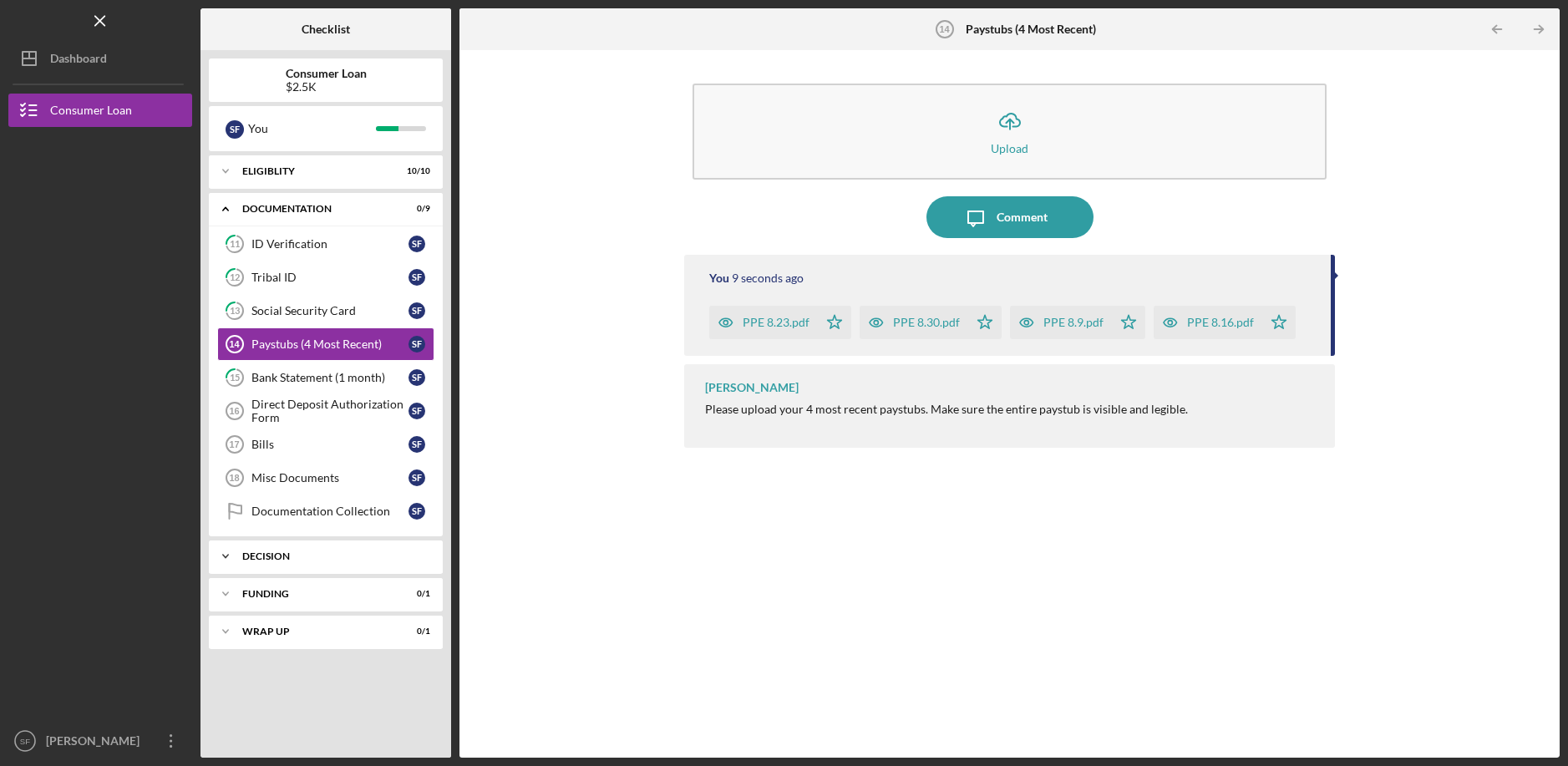
click at [337, 563] on div "Icon/Expander Decision 0 / 1" at bounding box center [326, 556] width 234 height 33
click at [328, 631] on div "Icon/Expander Funding 0 / 1" at bounding box center [326, 637] width 234 height 33
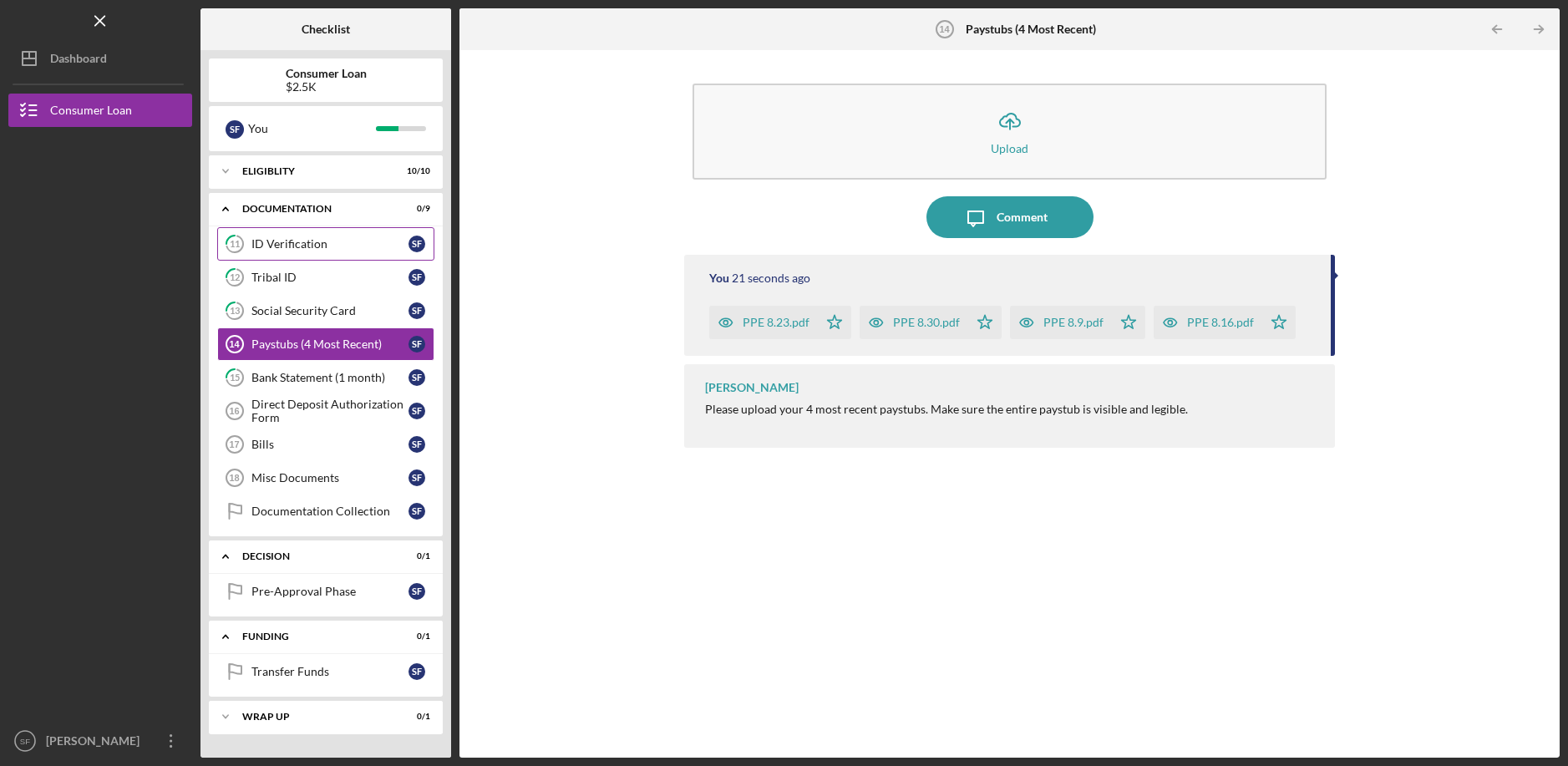
click at [294, 234] on link "11 ID Verification S F" at bounding box center [326, 244] width 217 height 33
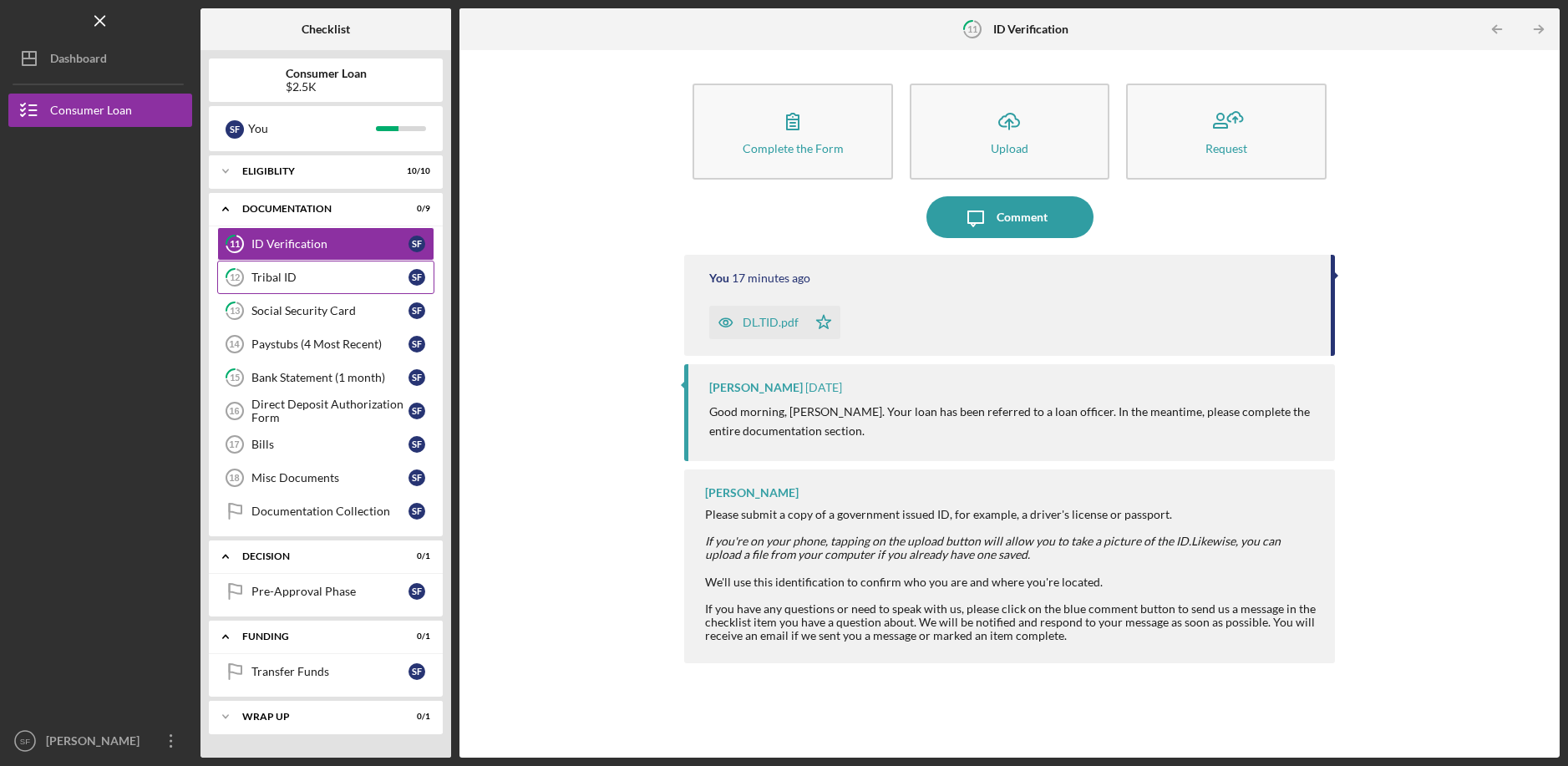
click at [294, 273] on div "Tribal ID" at bounding box center [329, 277] width 157 height 14
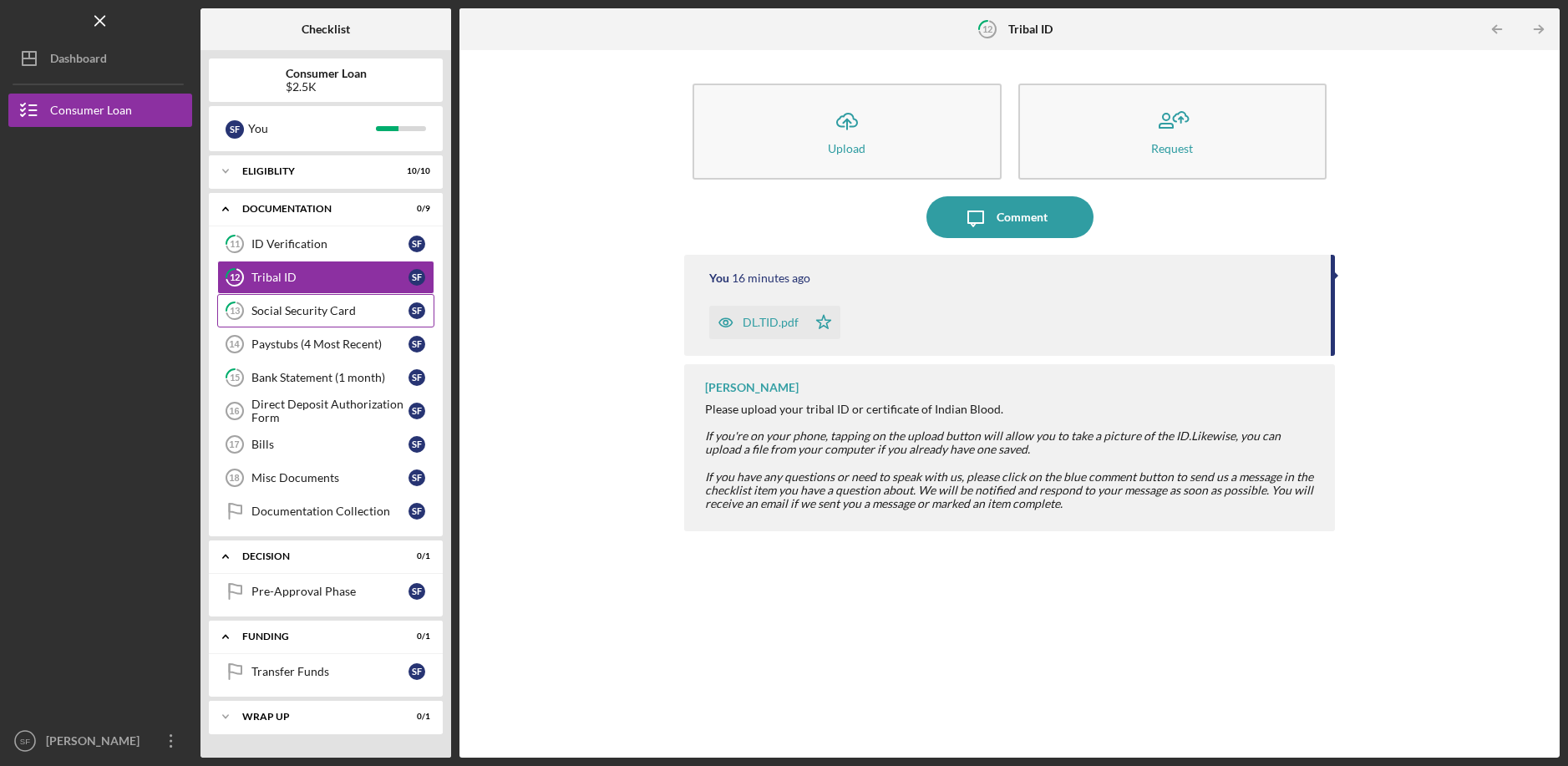
click at [294, 307] on div "Social Security Card" at bounding box center [329, 310] width 157 height 14
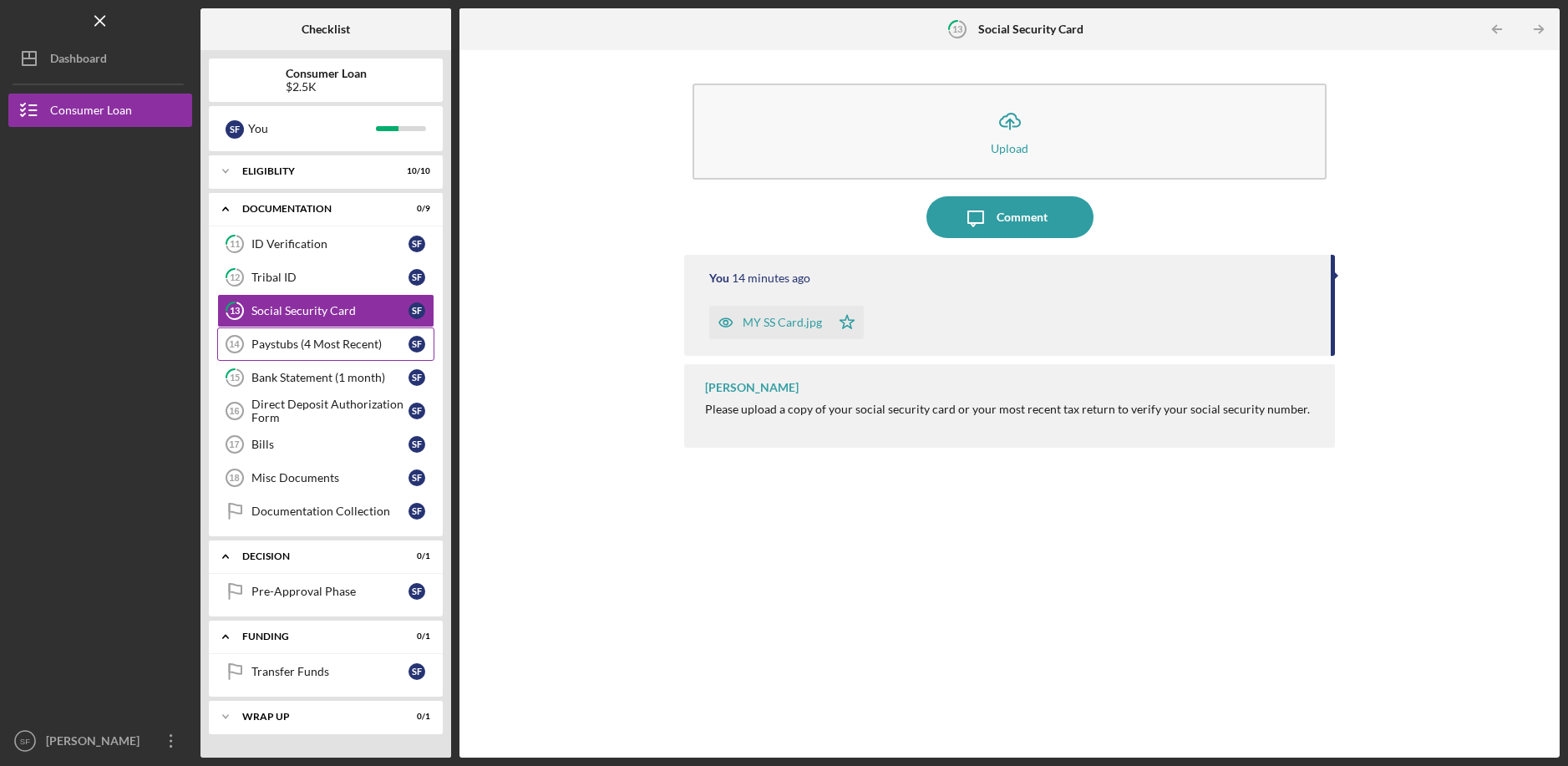
click at [294, 340] on div "Paystubs (4 Most Recent)" at bounding box center [329, 344] width 157 height 14
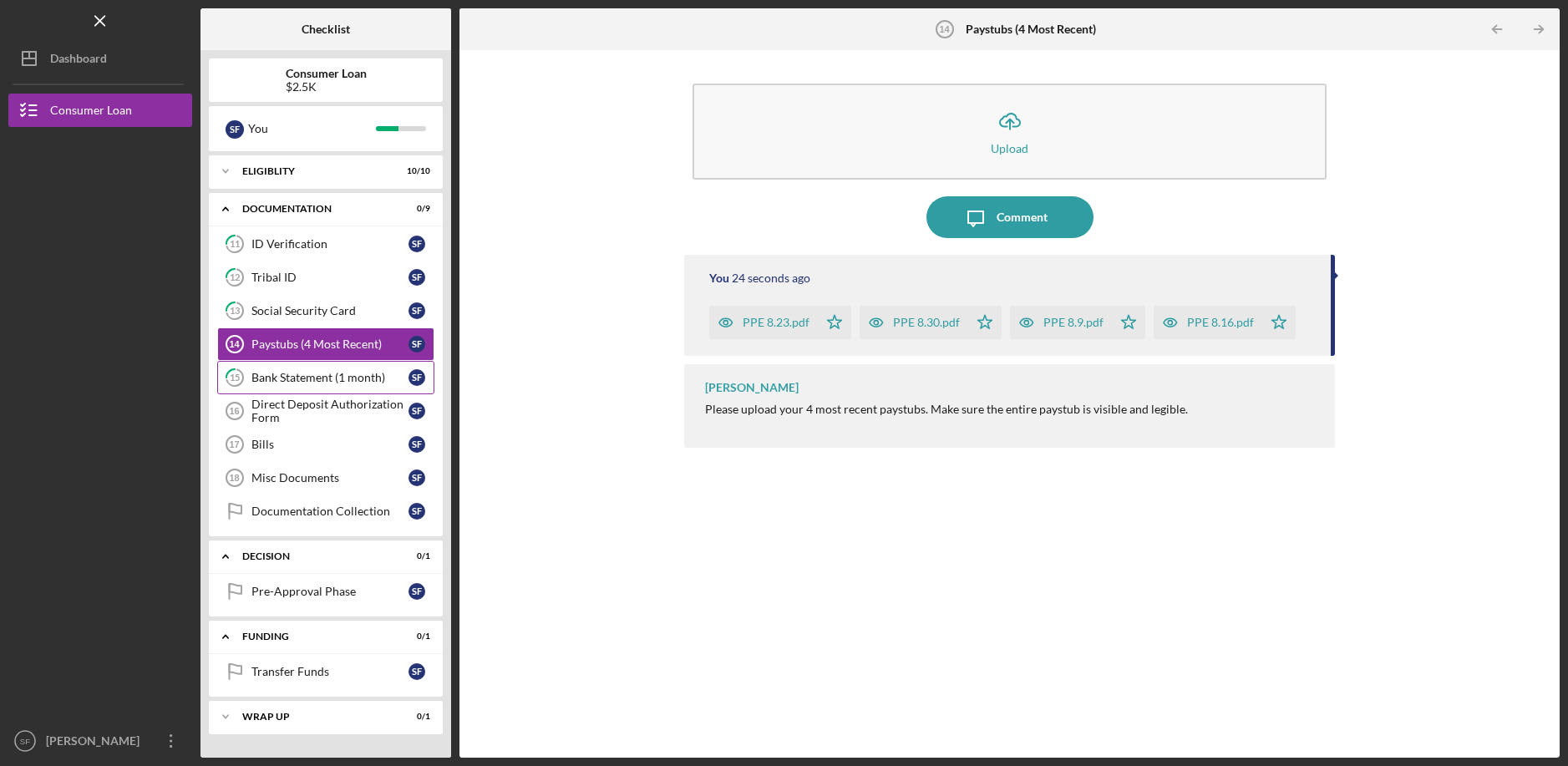
click at [294, 381] on div "Bank Statement (1 month)" at bounding box center [329, 377] width 157 height 14
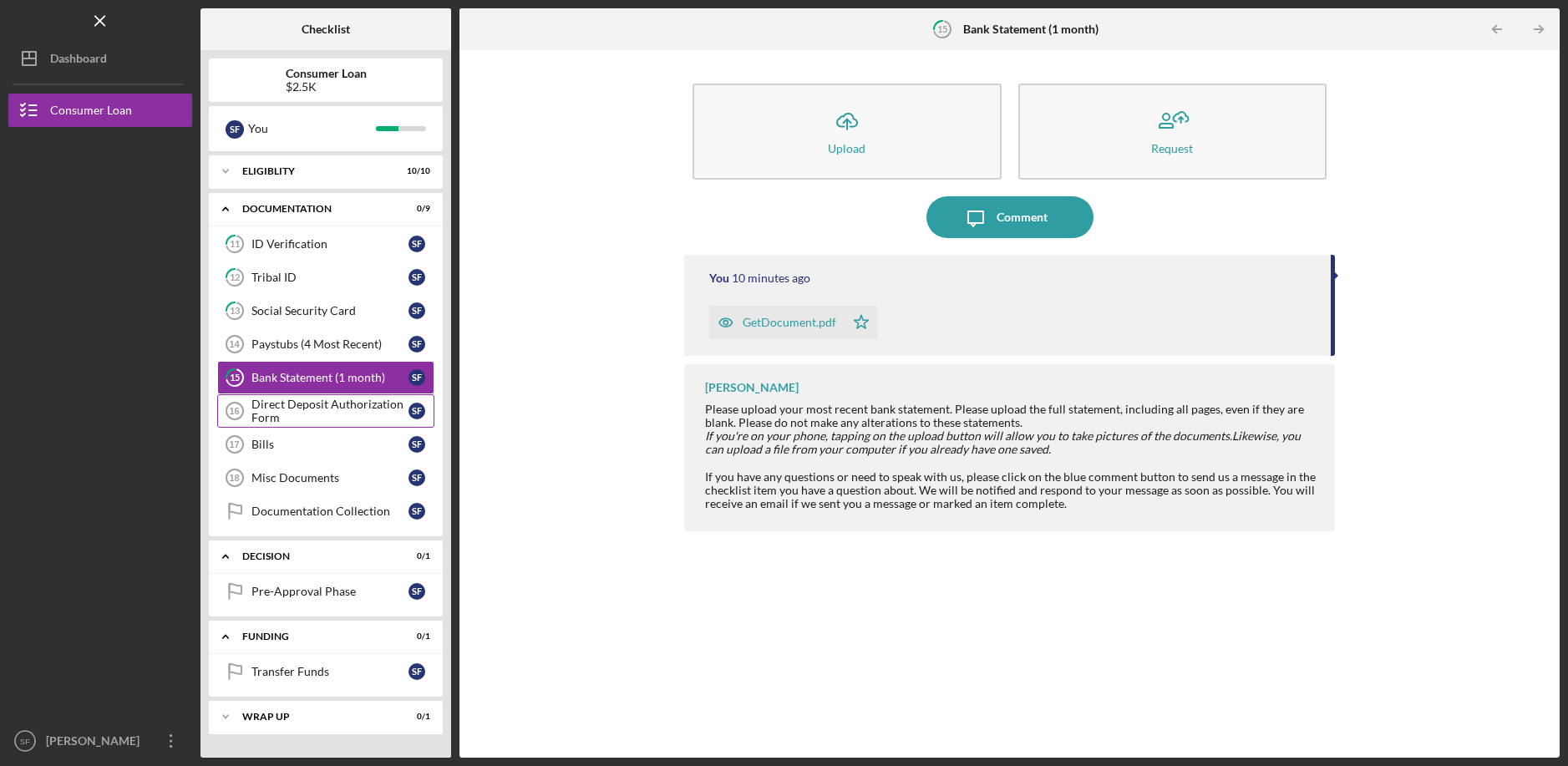
click at [294, 403] on div "Direct Deposit Authorization Form" at bounding box center [329, 411] width 157 height 27
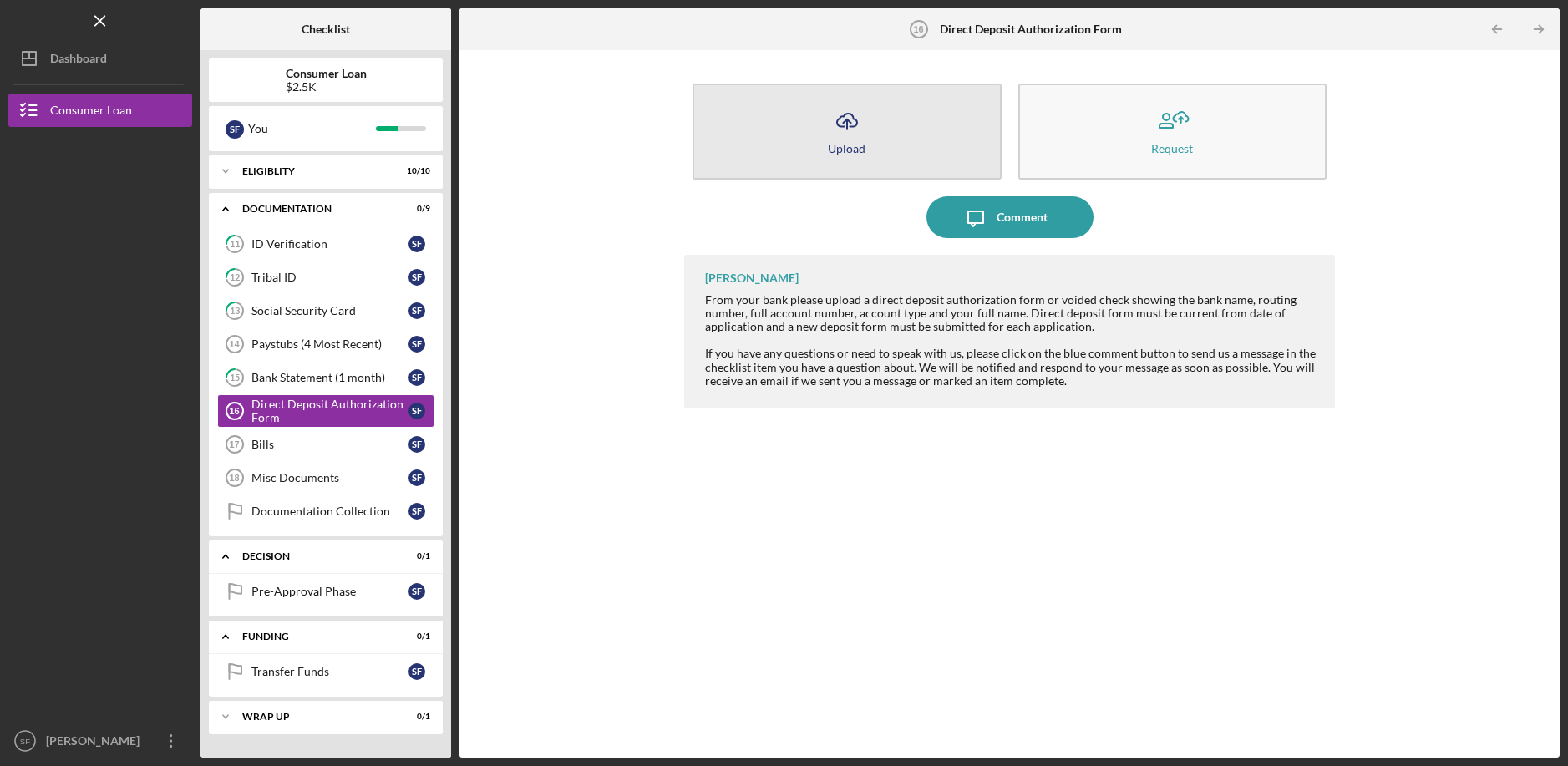
click at [836, 116] on icon "Icon/Upload" at bounding box center [847, 121] width 41 height 41
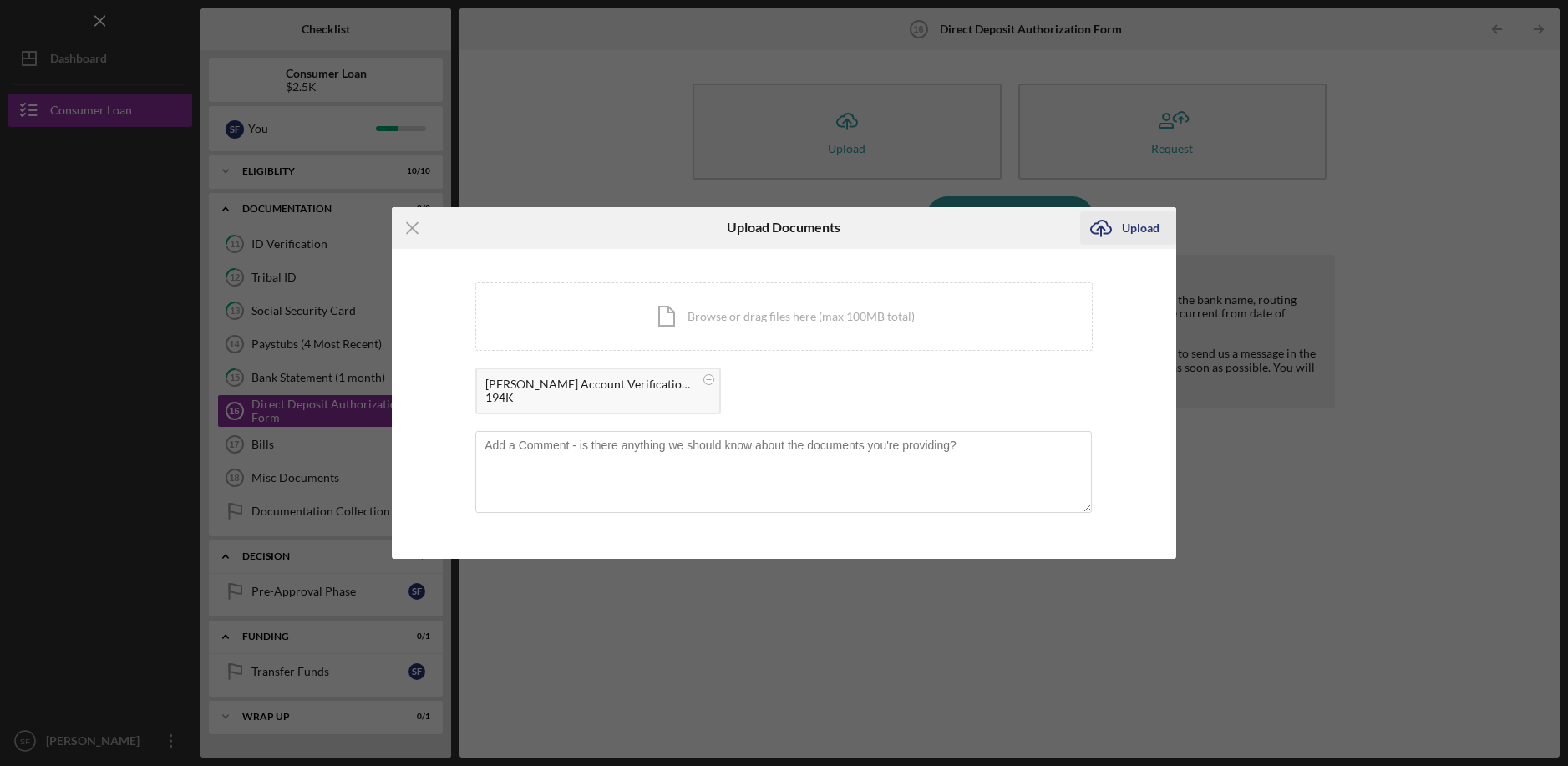
click at [1139, 222] on div "Upload" at bounding box center [1140, 228] width 38 height 33
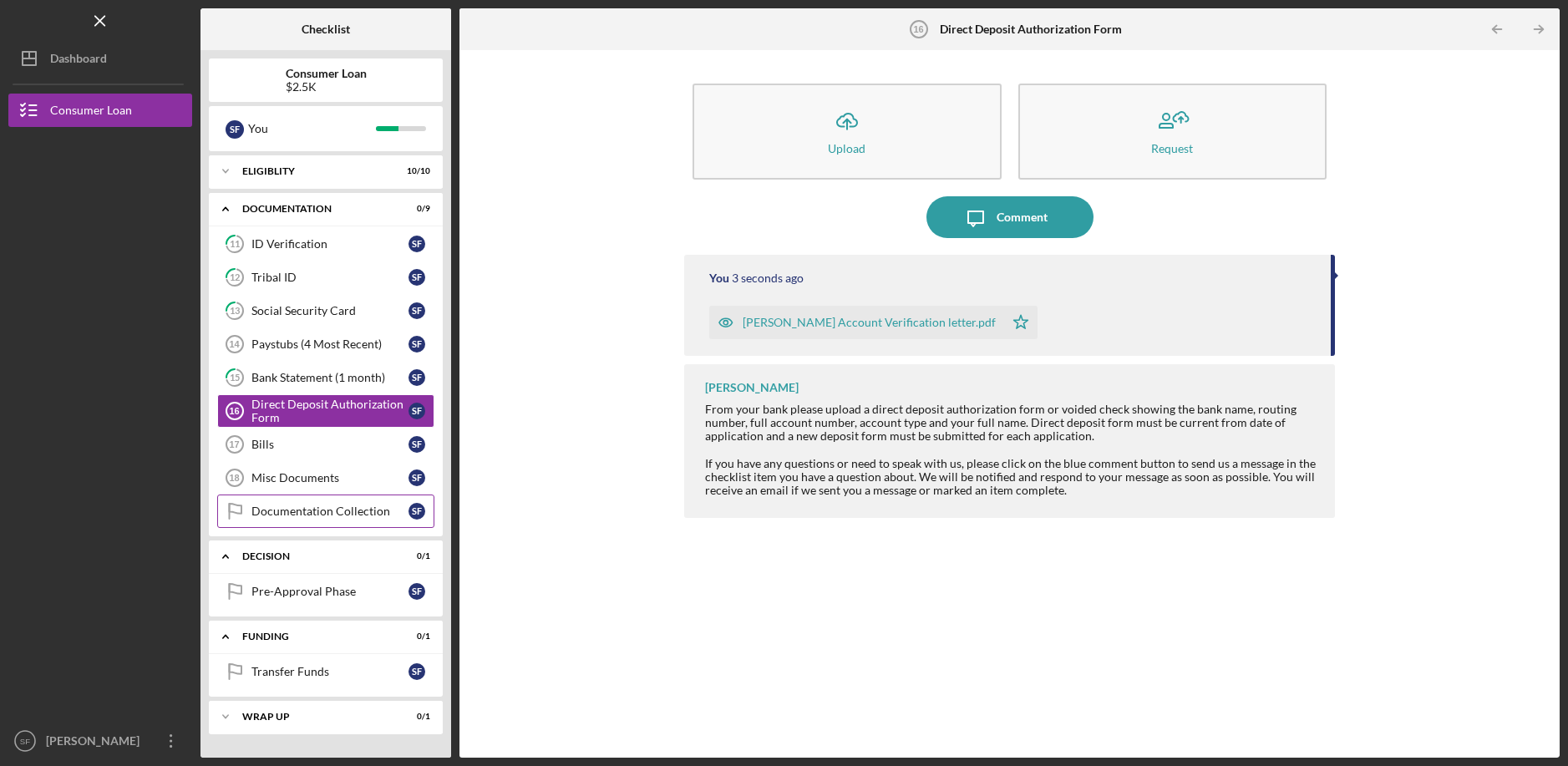
click at [328, 527] on link "Documentation Collection Documentation Collection S F" at bounding box center [326, 511] width 217 height 33
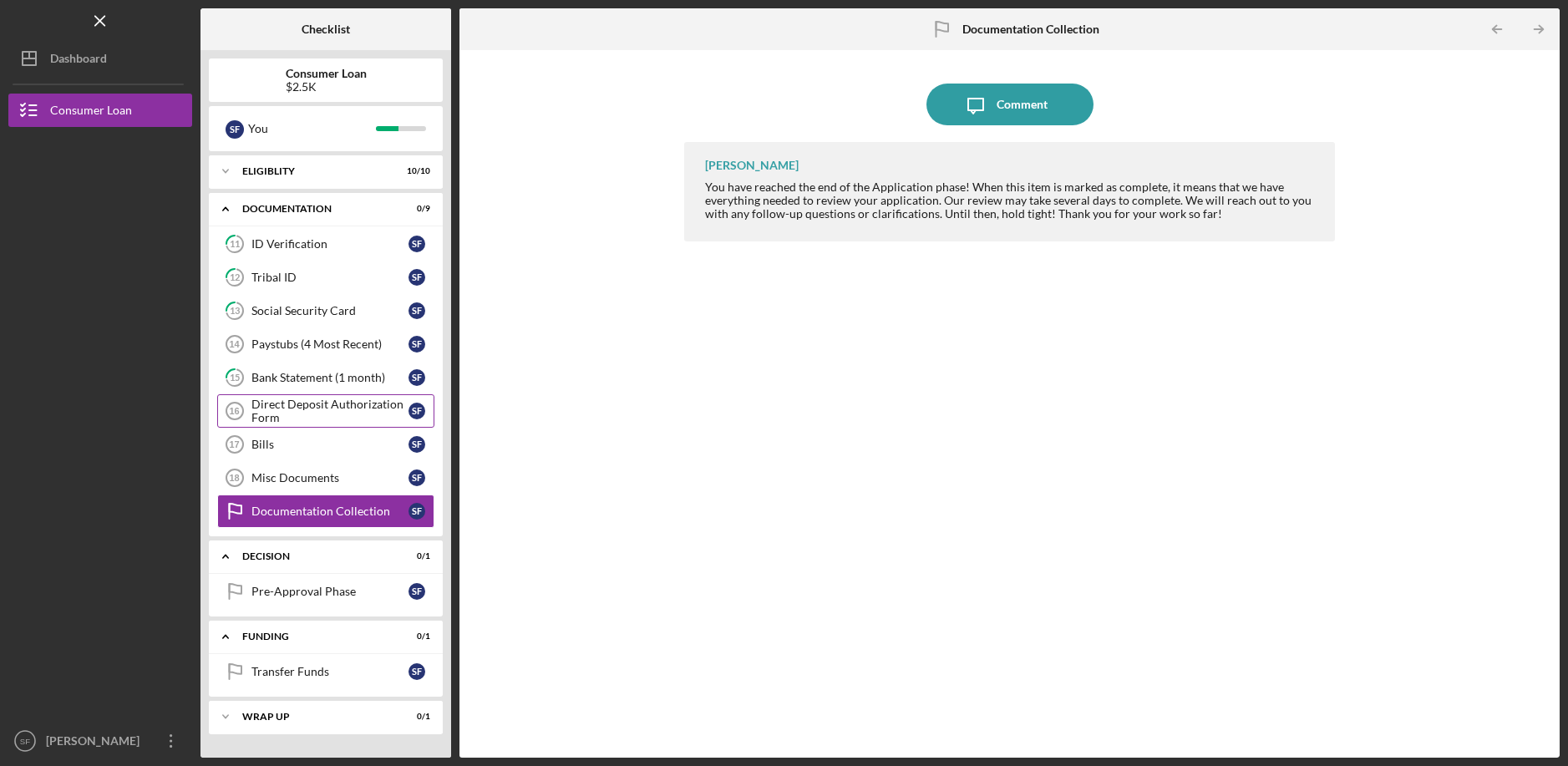
click at [285, 413] on div "Direct Deposit Authorization Form" at bounding box center [329, 411] width 157 height 27
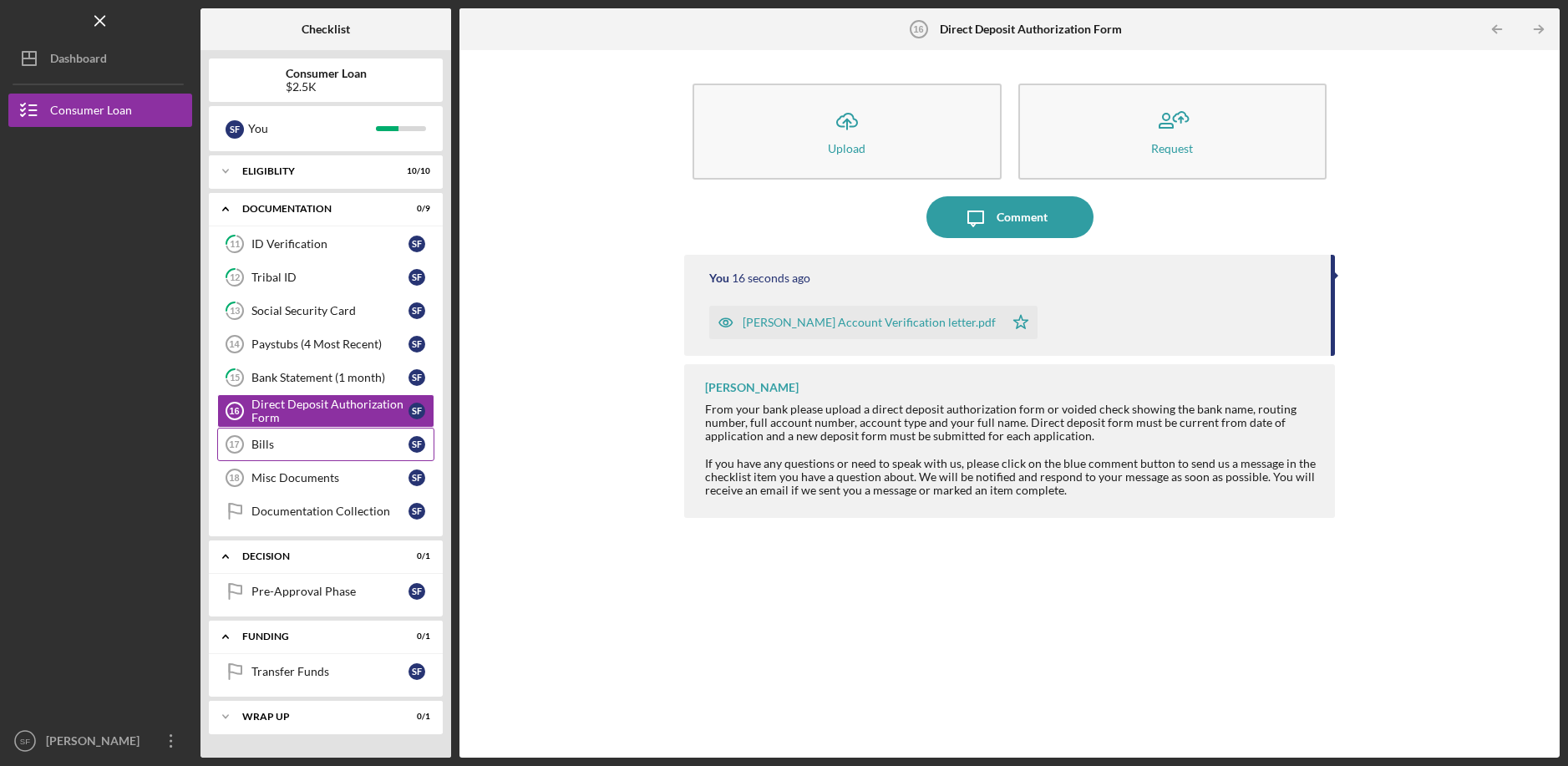
click at [282, 435] on link "Bills 17 Bills S F" at bounding box center [326, 445] width 217 height 33
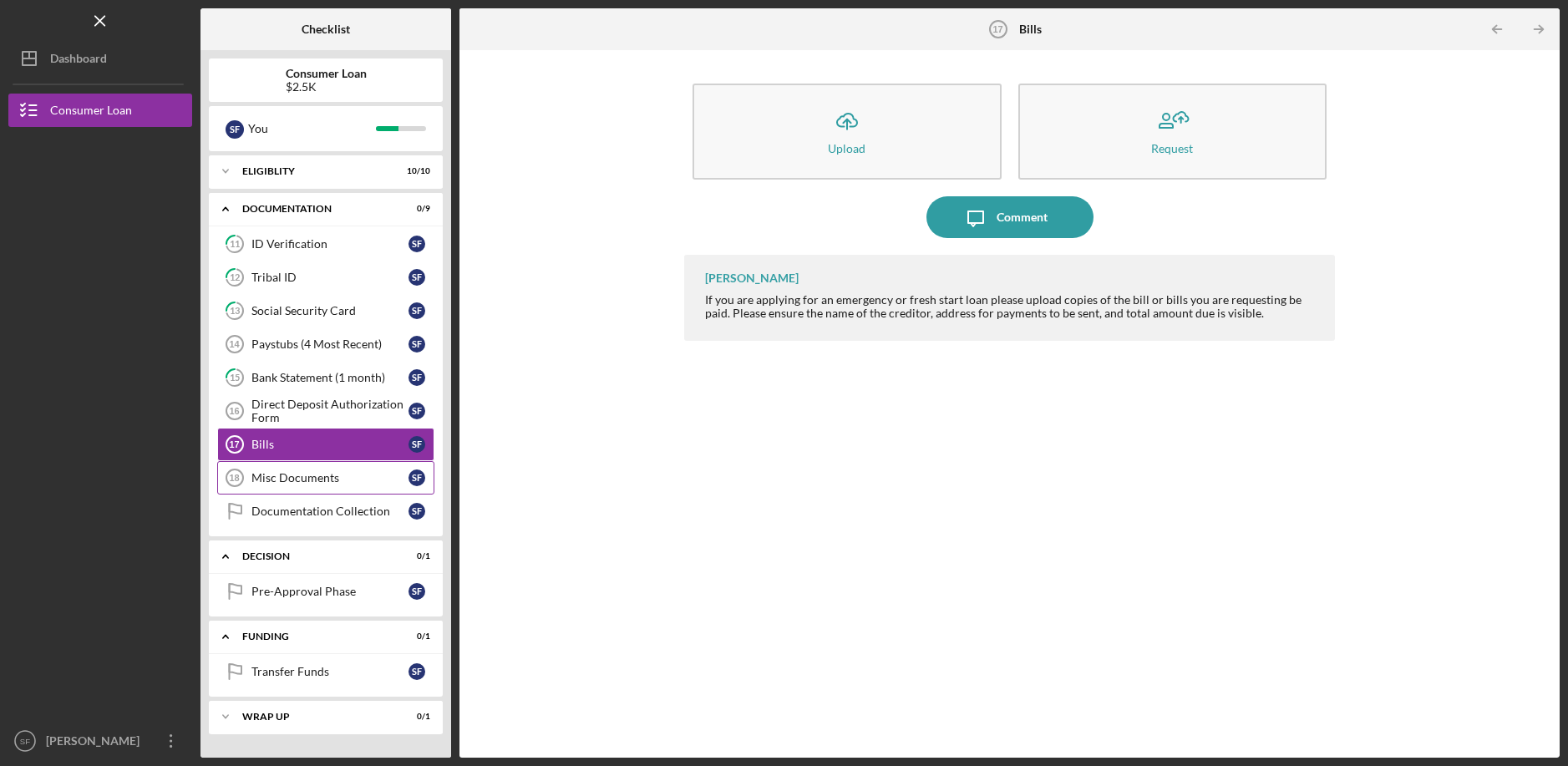
click at [282, 484] on div "Misc Documents" at bounding box center [329, 478] width 157 height 14
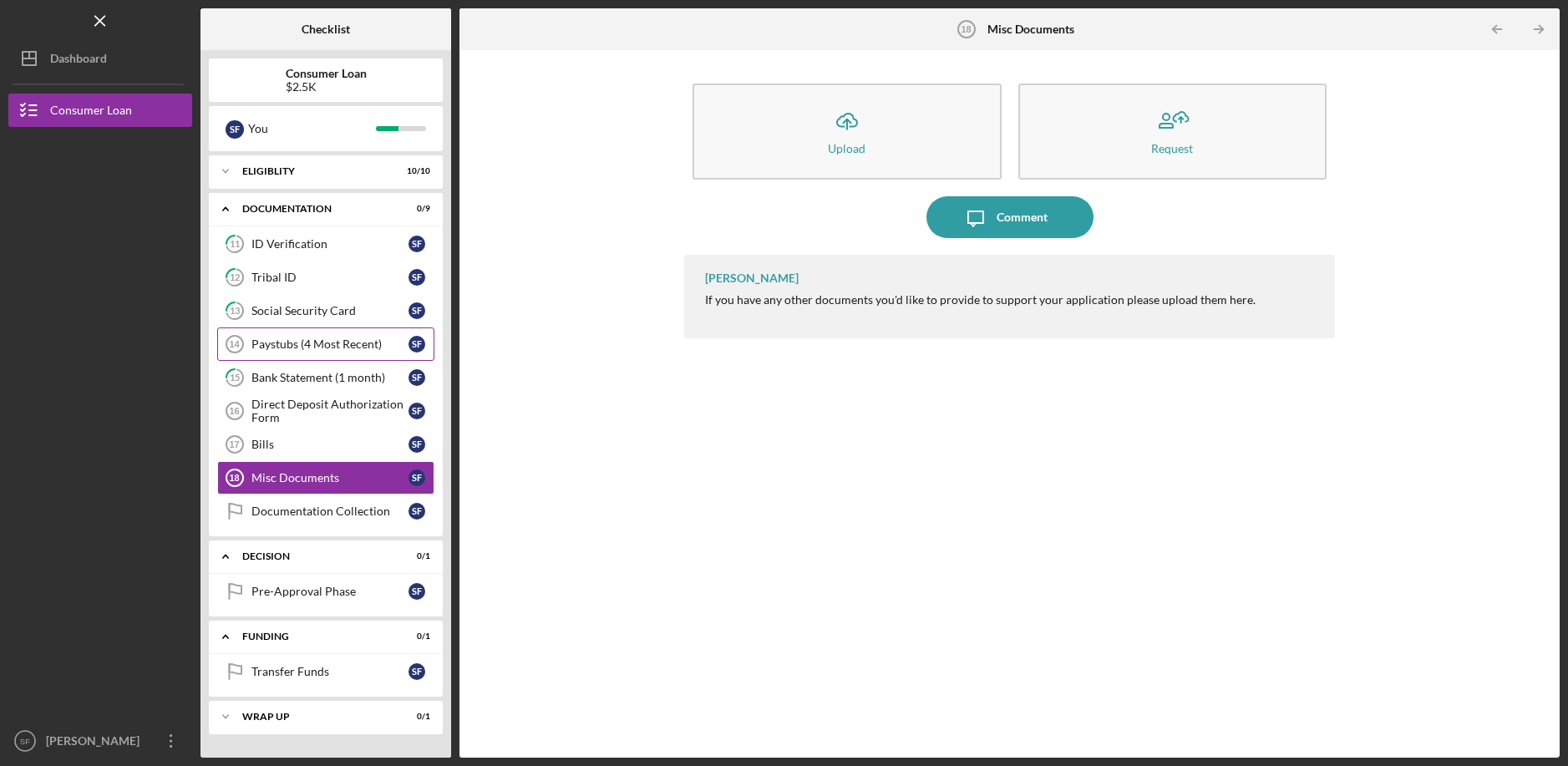
click at [323, 340] on div "Paystubs (4 Most Recent)" at bounding box center [329, 344] width 157 height 14
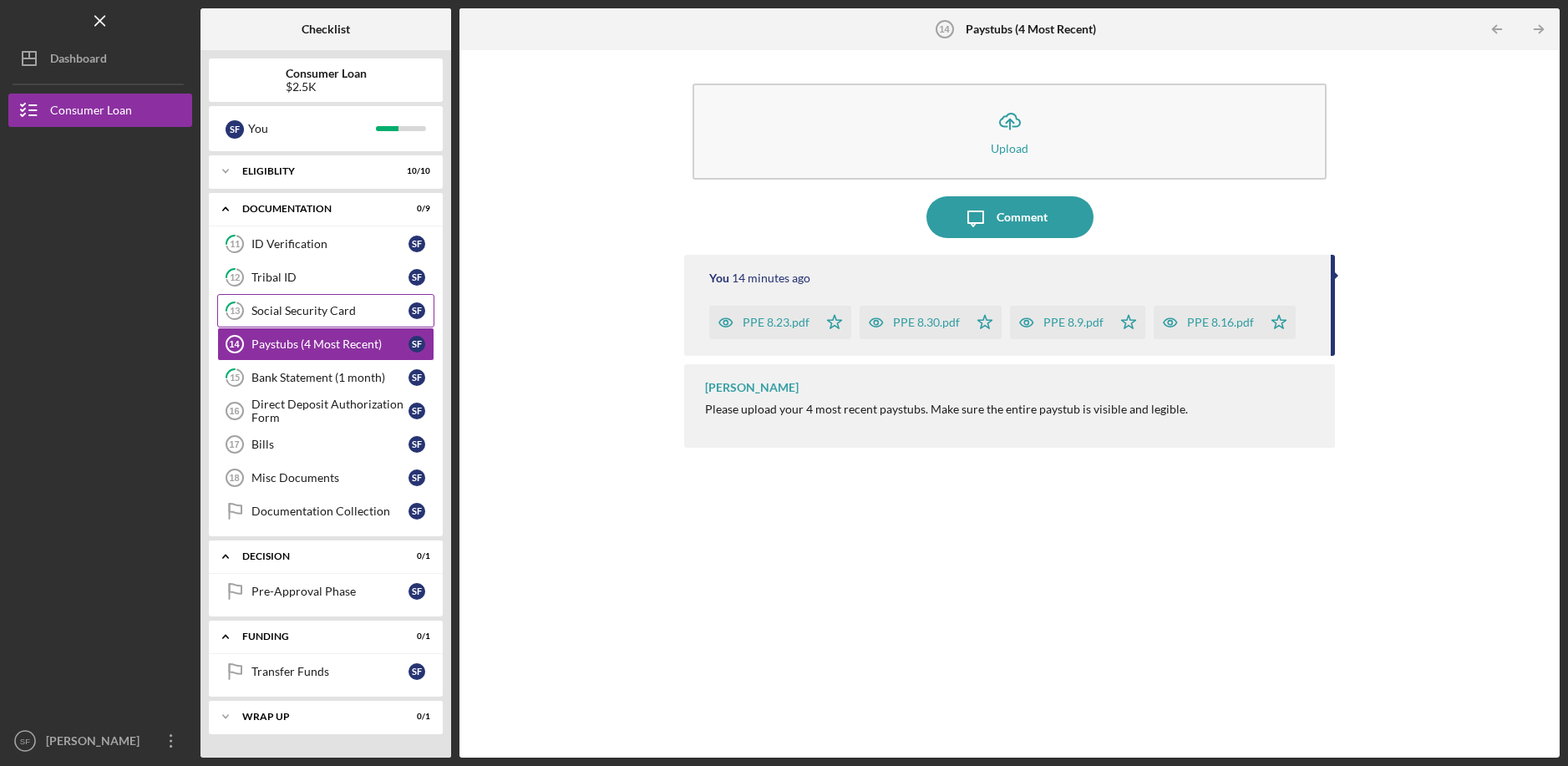
click at [312, 306] on link "13 Social Security Card S F" at bounding box center [326, 311] width 217 height 33
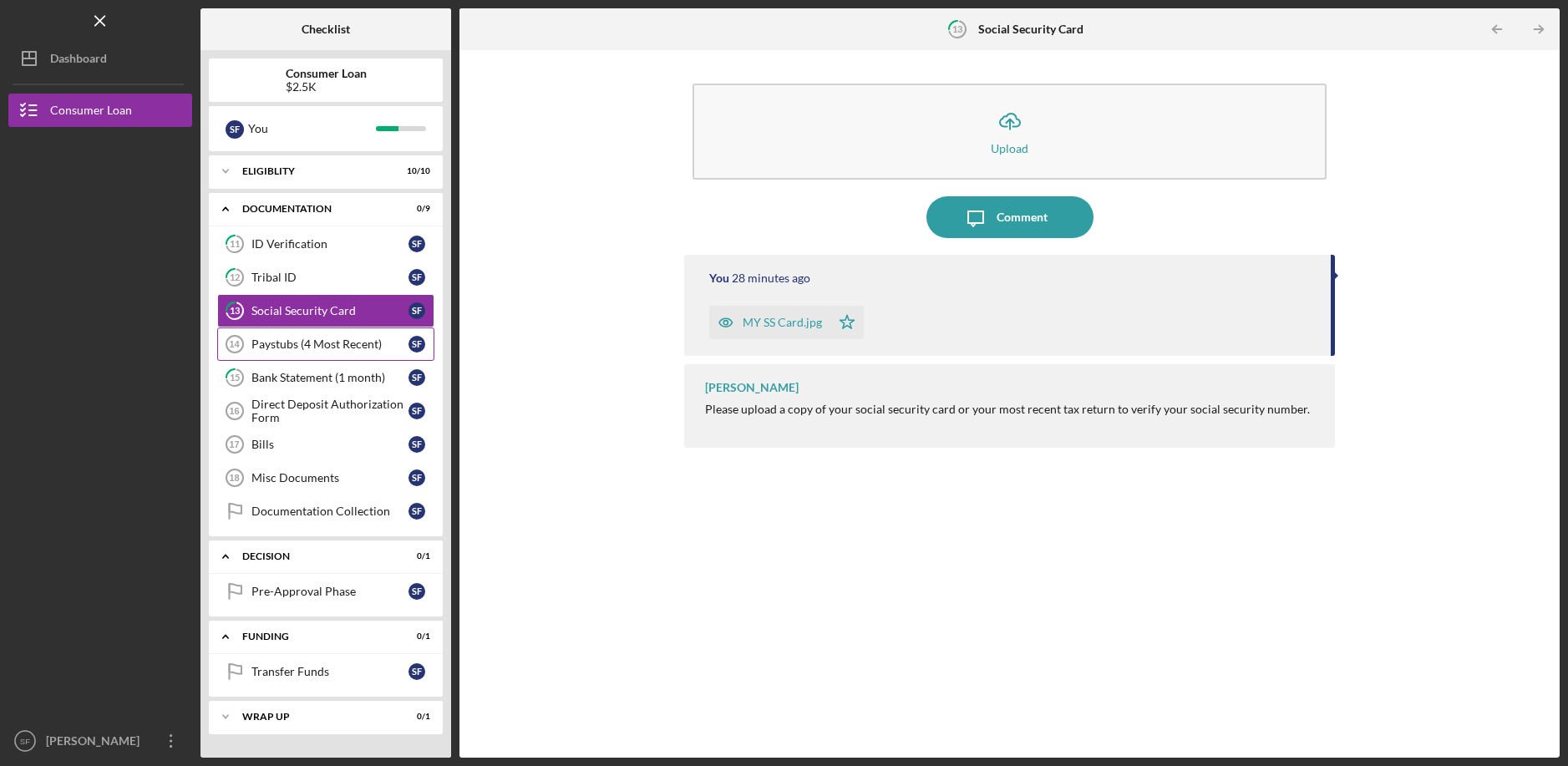
click at [350, 340] on div "Paystubs (4 Most Recent)" at bounding box center [329, 344] width 157 height 14
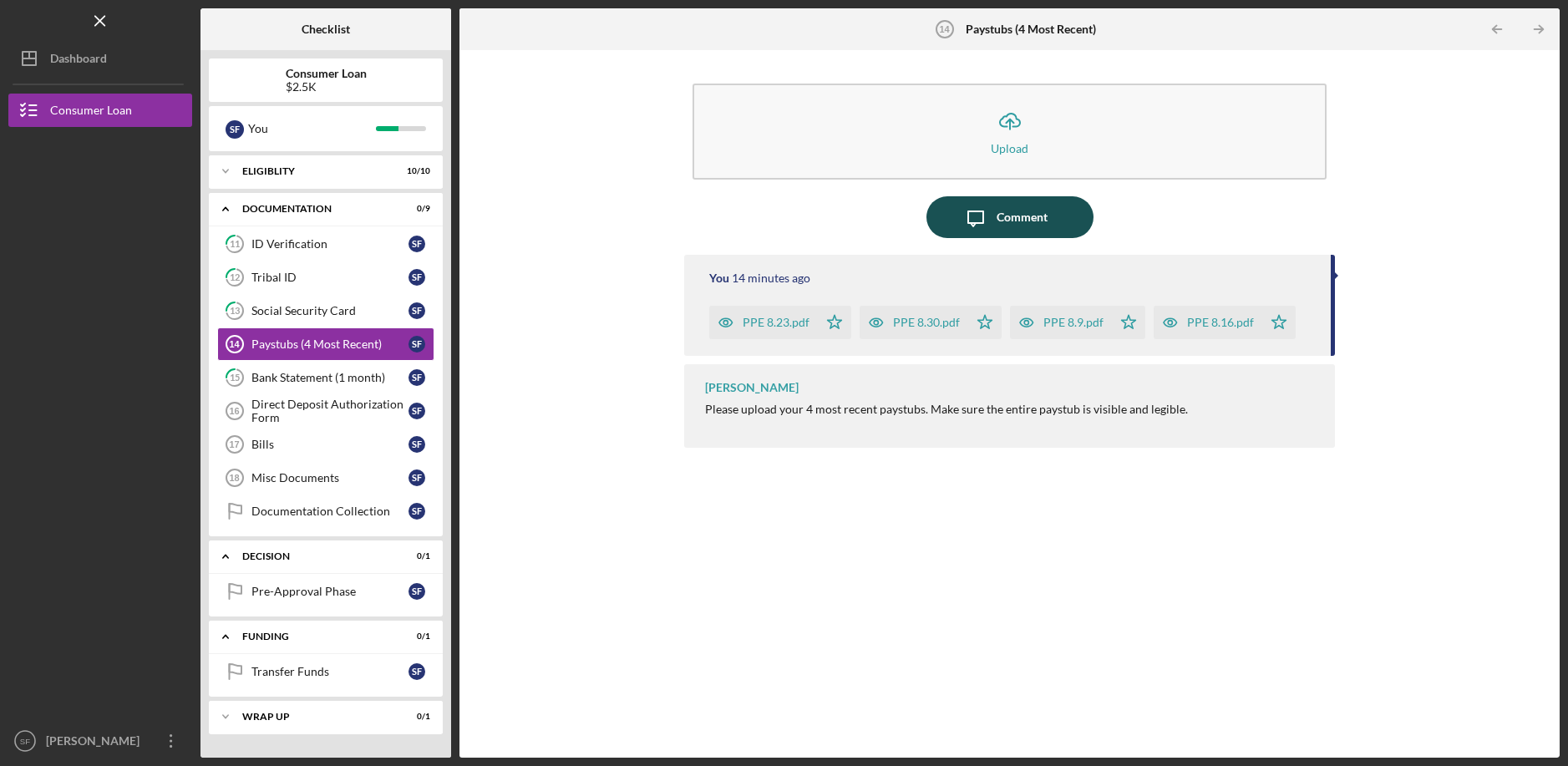
click at [1075, 231] on button "Icon/Message Comment" at bounding box center [1010, 216] width 167 height 41
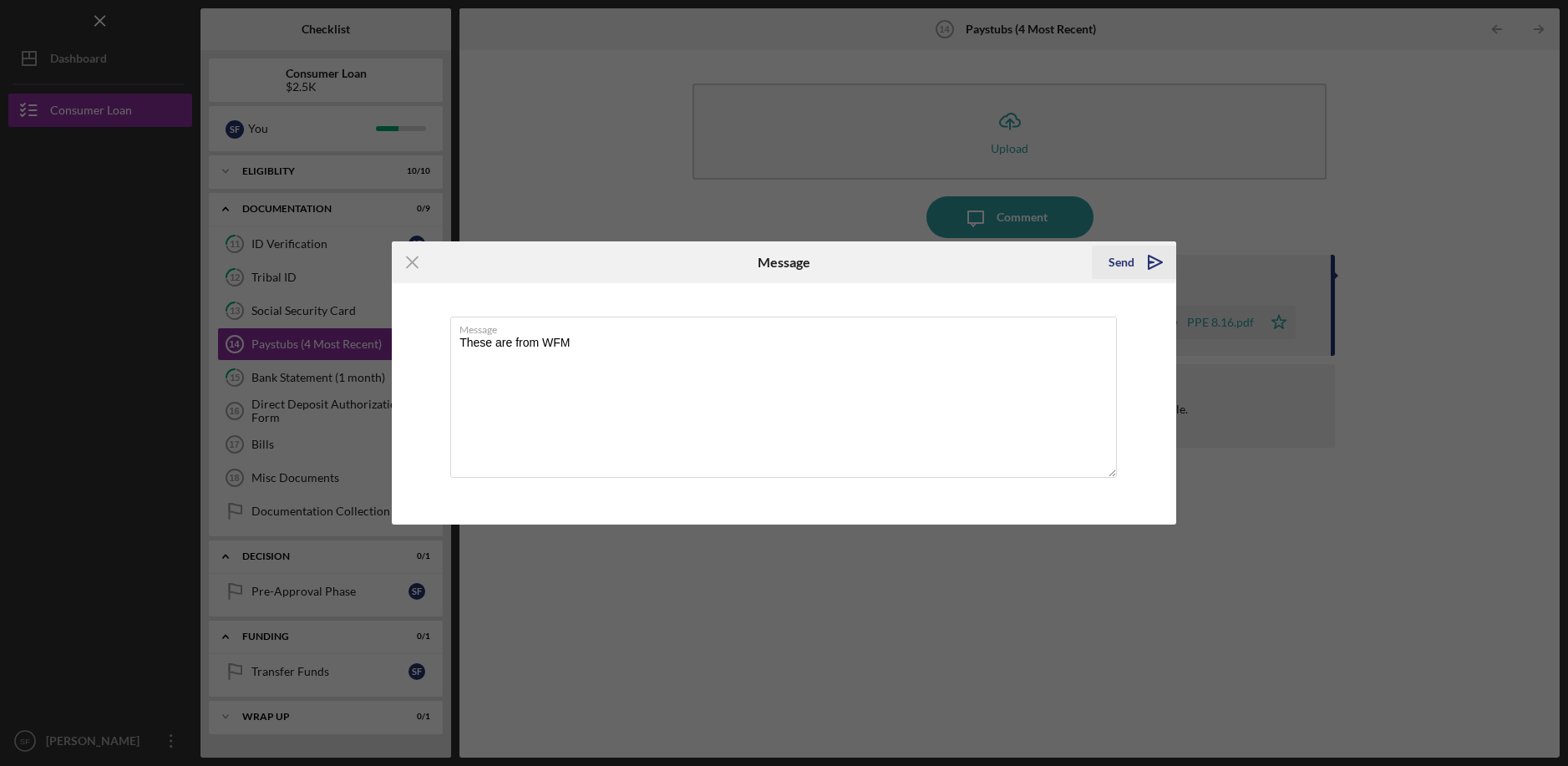
type textarea "These are from WFM"
click at [1131, 272] on button "Send Icon/icon-invite-send" at bounding box center [1134, 262] width 85 height 33
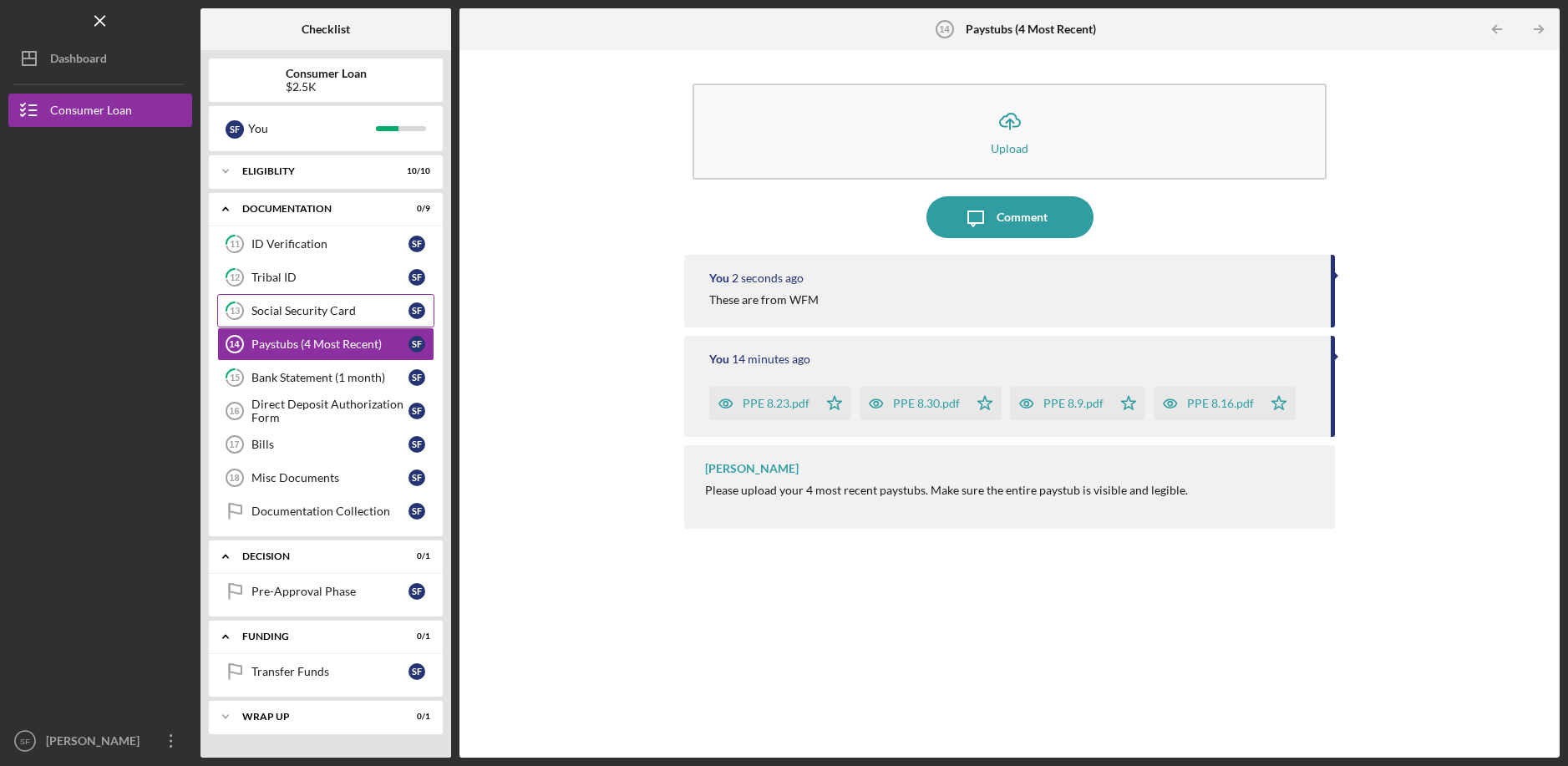
click at [352, 309] on div "Social Security Card" at bounding box center [329, 310] width 157 height 14
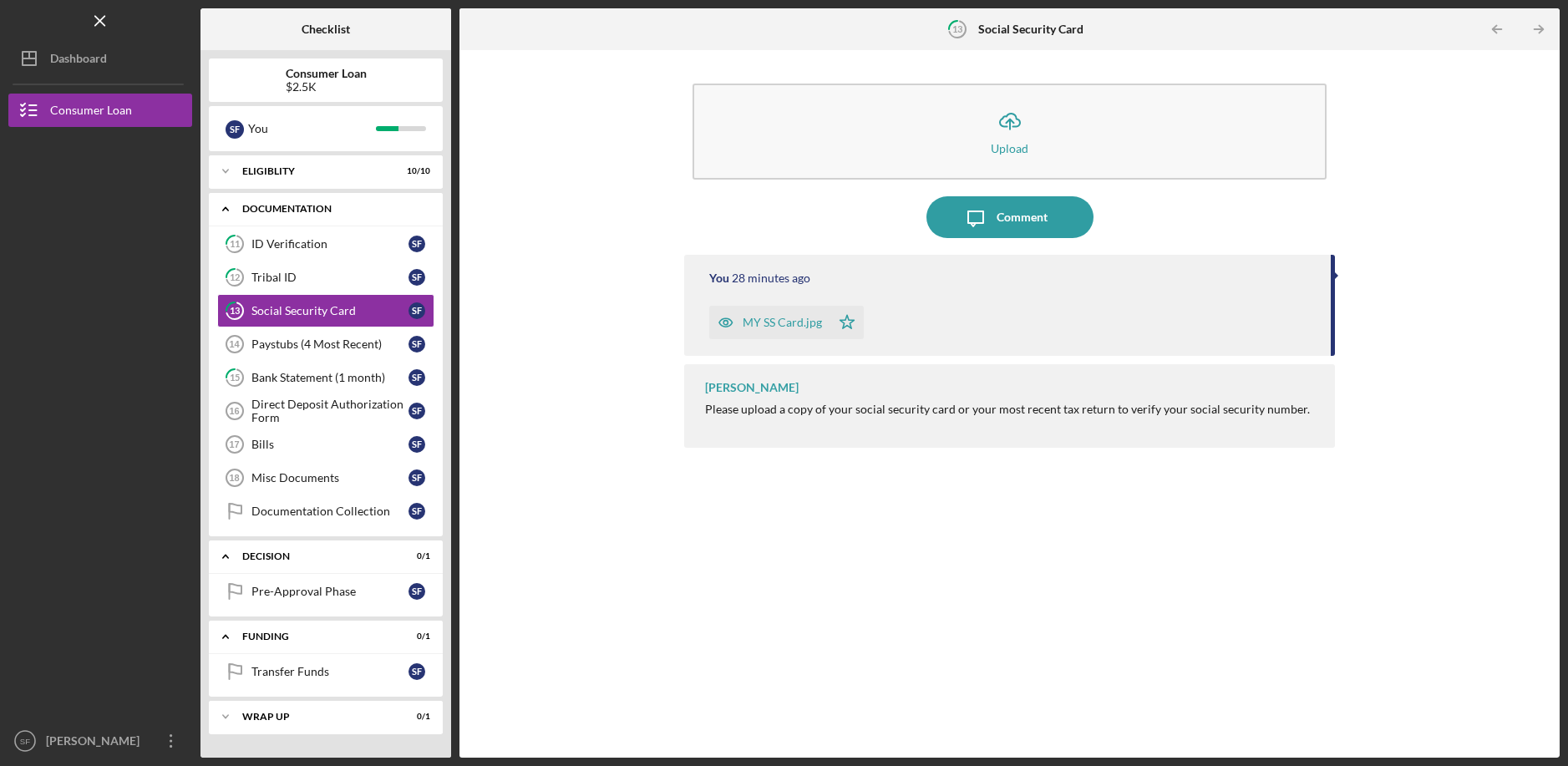
click at [327, 195] on div "Icon/Expander Documentation 0 / 9" at bounding box center [326, 209] width 234 height 34
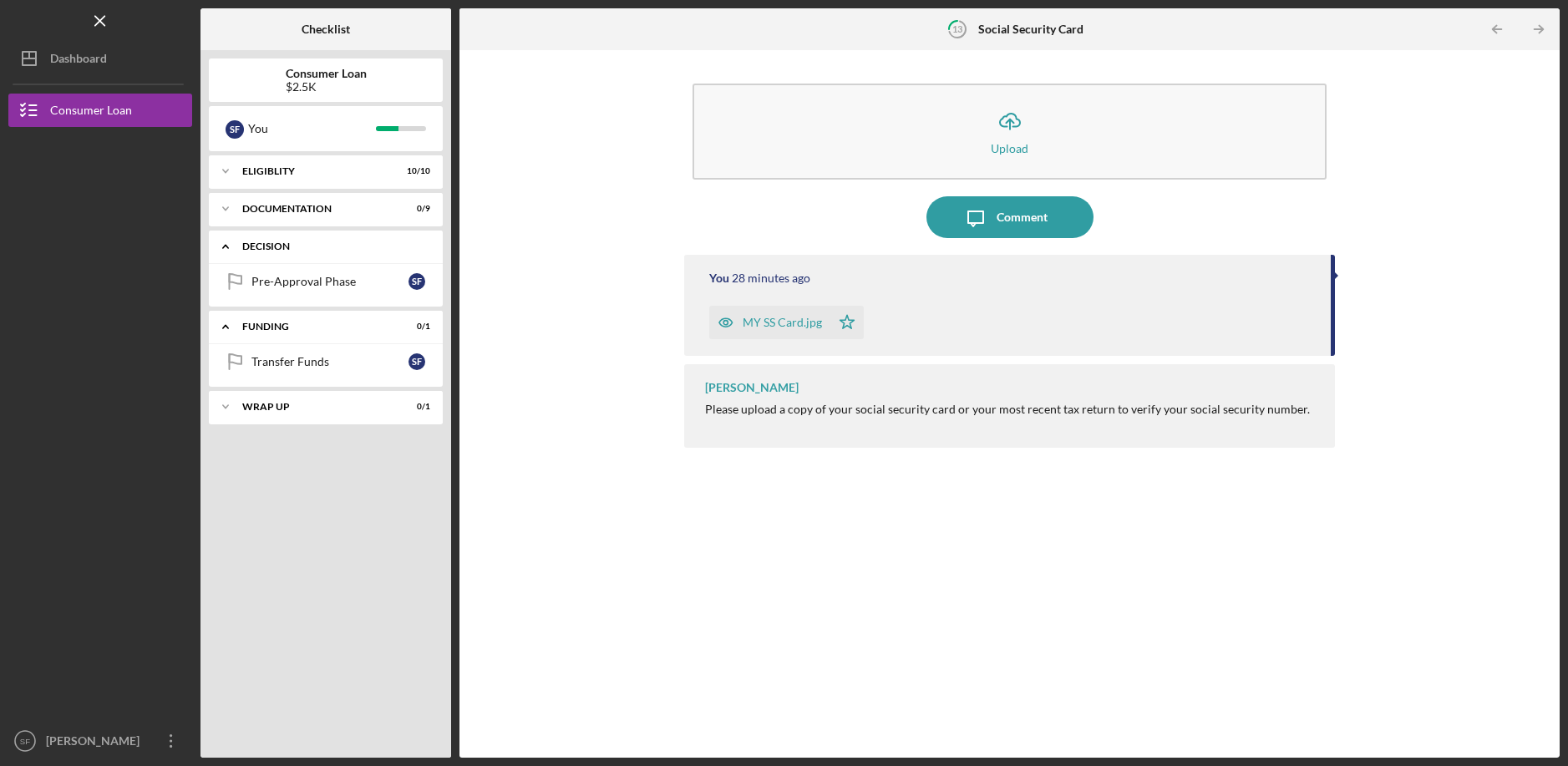
click at [272, 238] on div "Icon/Expander Decision 0 / 1" at bounding box center [326, 247] width 234 height 34
click at [266, 288] on div "Funding" at bounding box center [331, 284] width 179 height 10
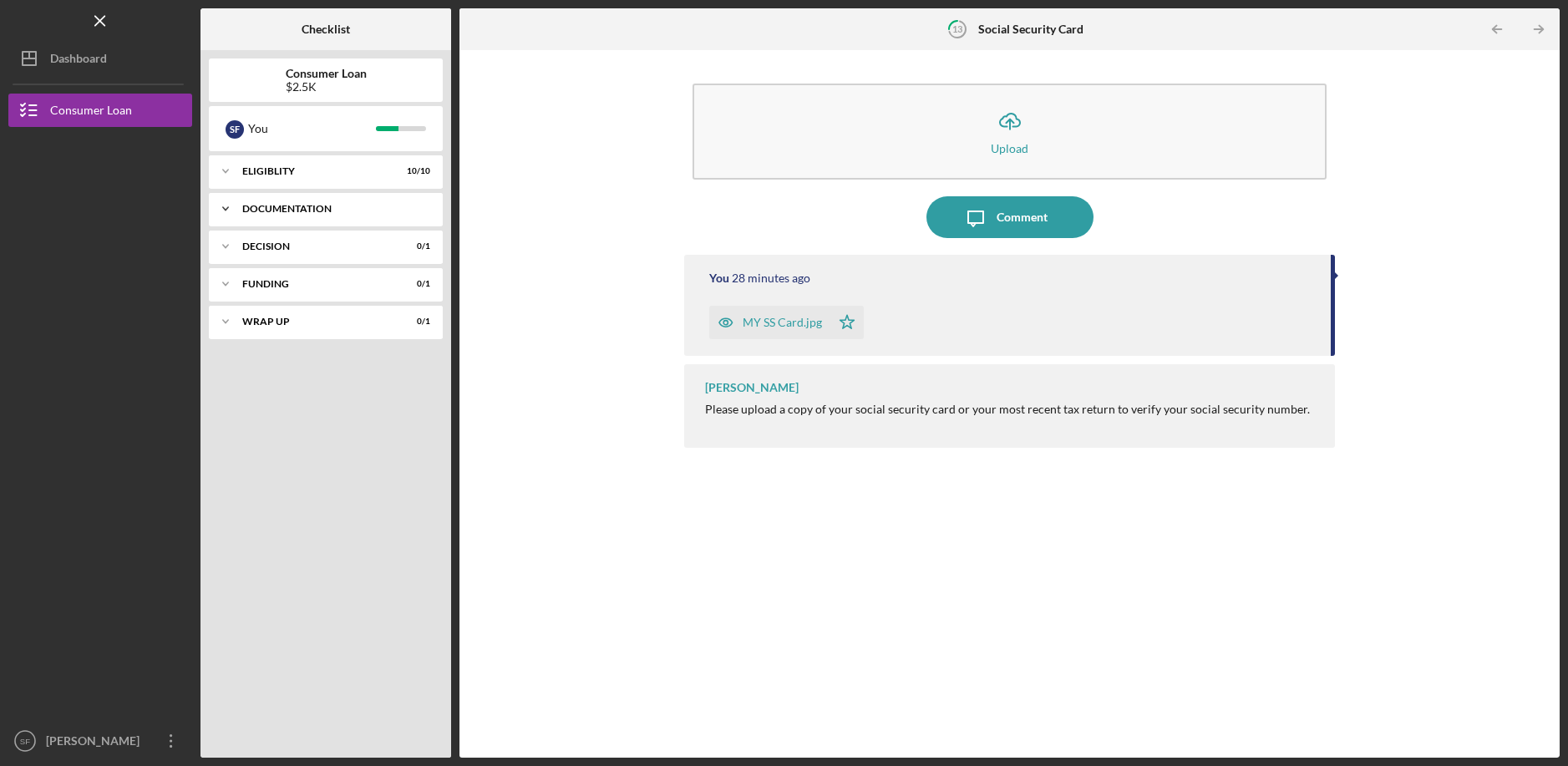
click at [320, 201] on div "Icon/Expander Documentation 0 / 9" at bounding box center [326, 209] width 234 height 33
